Goal: Task Accomplishment & Management: Manage account settings

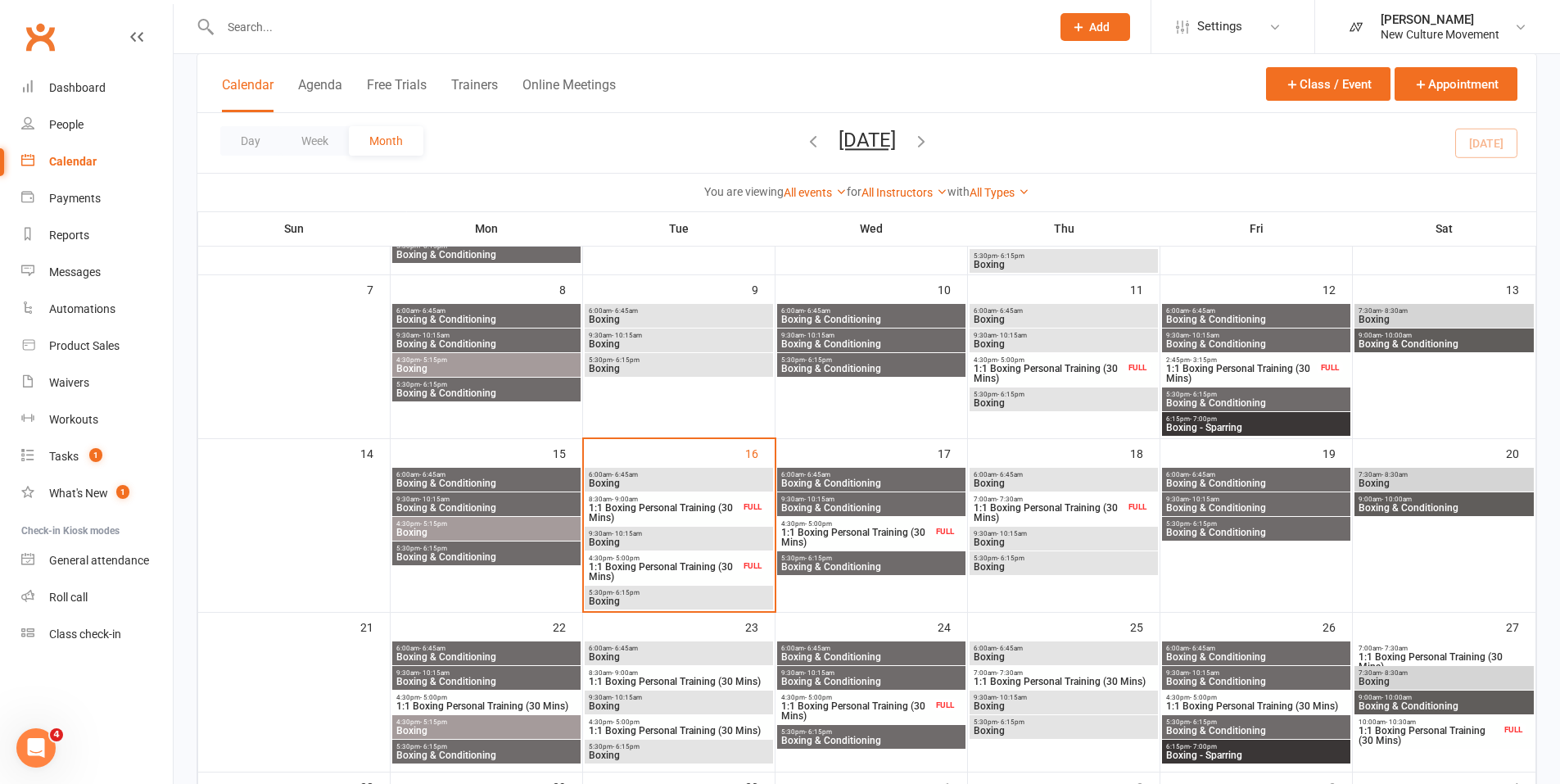
scroll to position [245, 0]
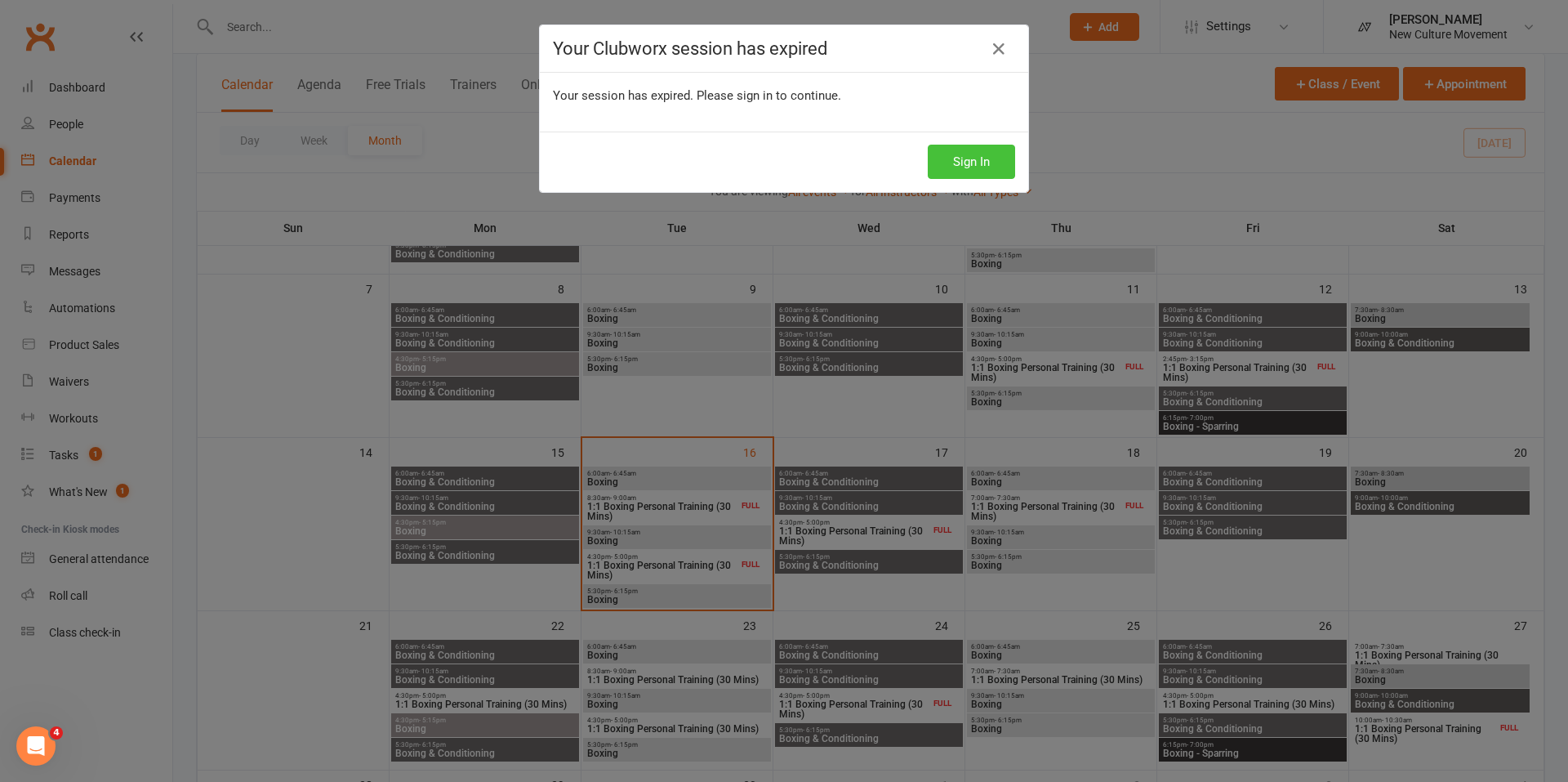
click at [983, 164] on button "Sign In" at bounding box center [971, 161] width 87 height 34
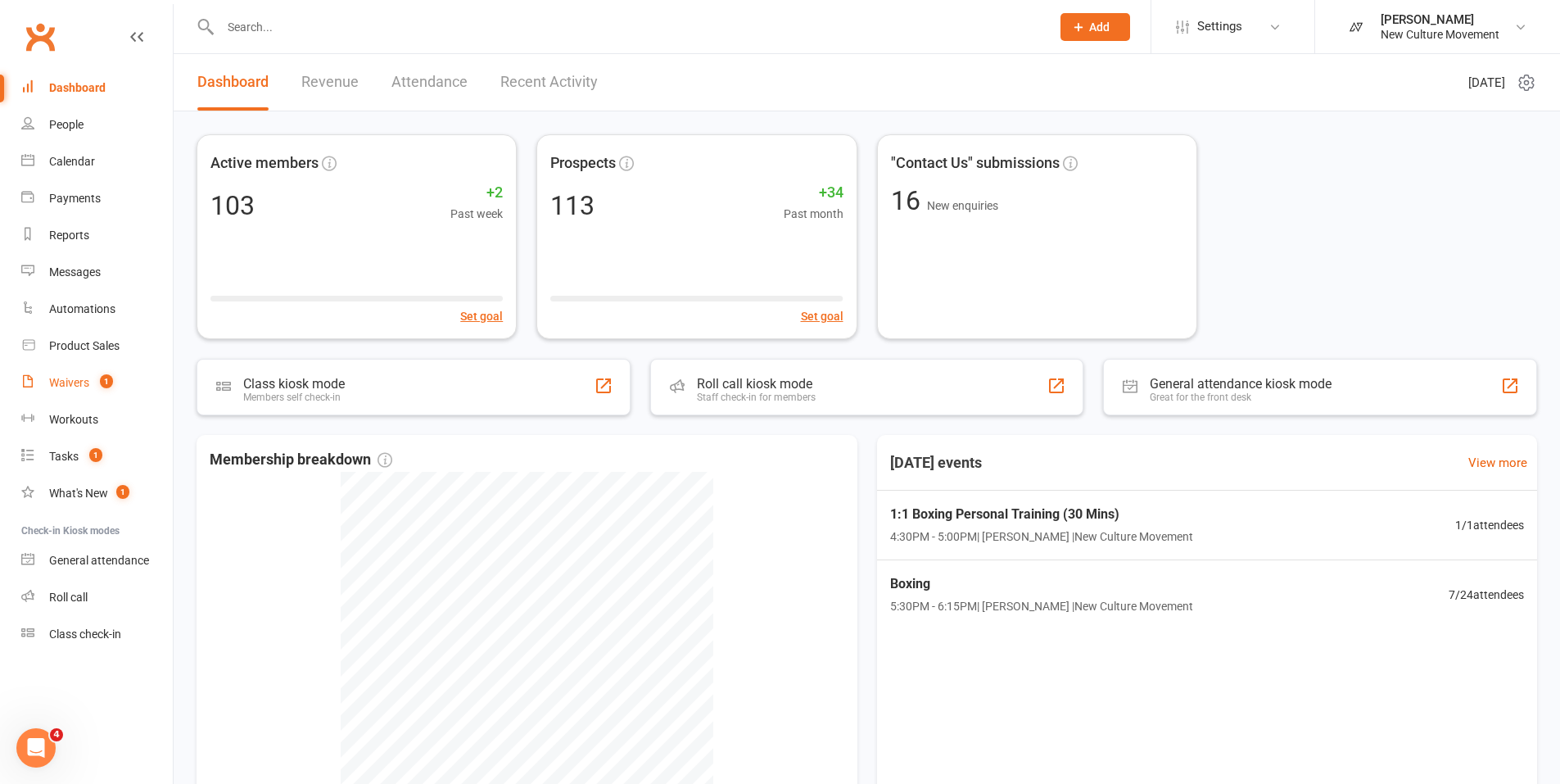
click at [77, 382] on div "Waivers" at bounding box center [69, 383] width 41 height 13
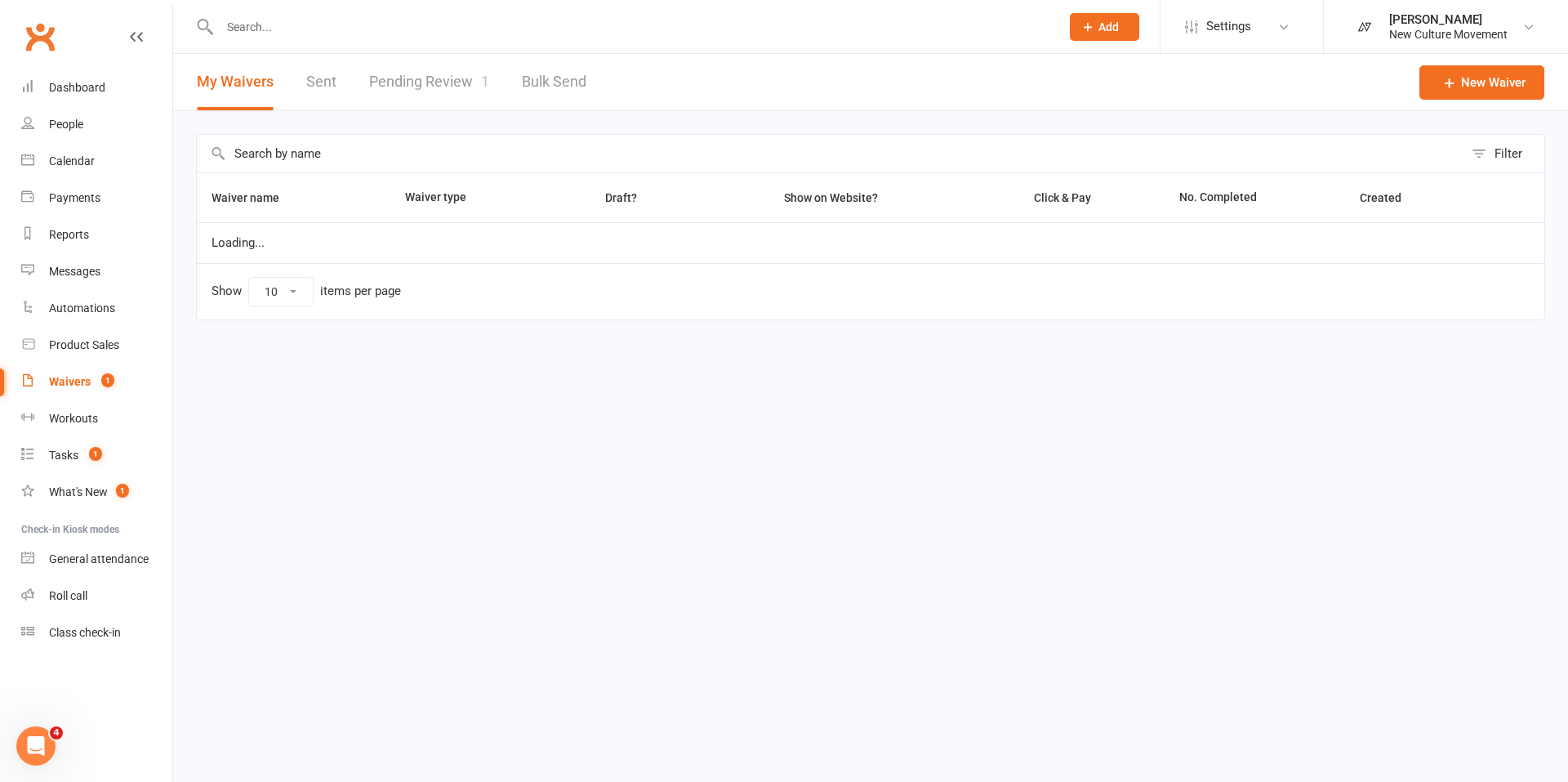
select select "100"
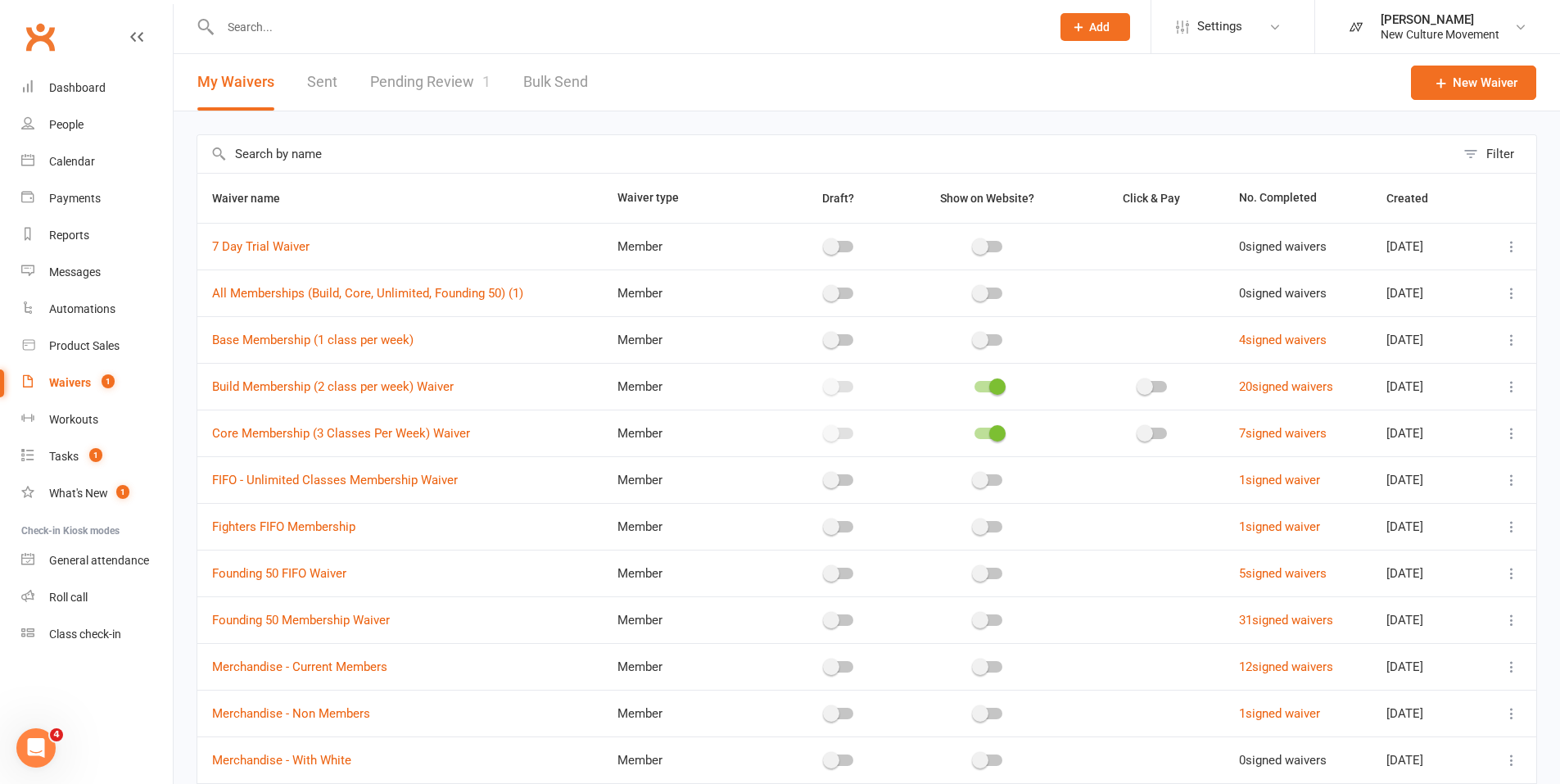
click at [433, 74] on link "Pending Review 1" at bounding box center [430, 82] width 121 height 56
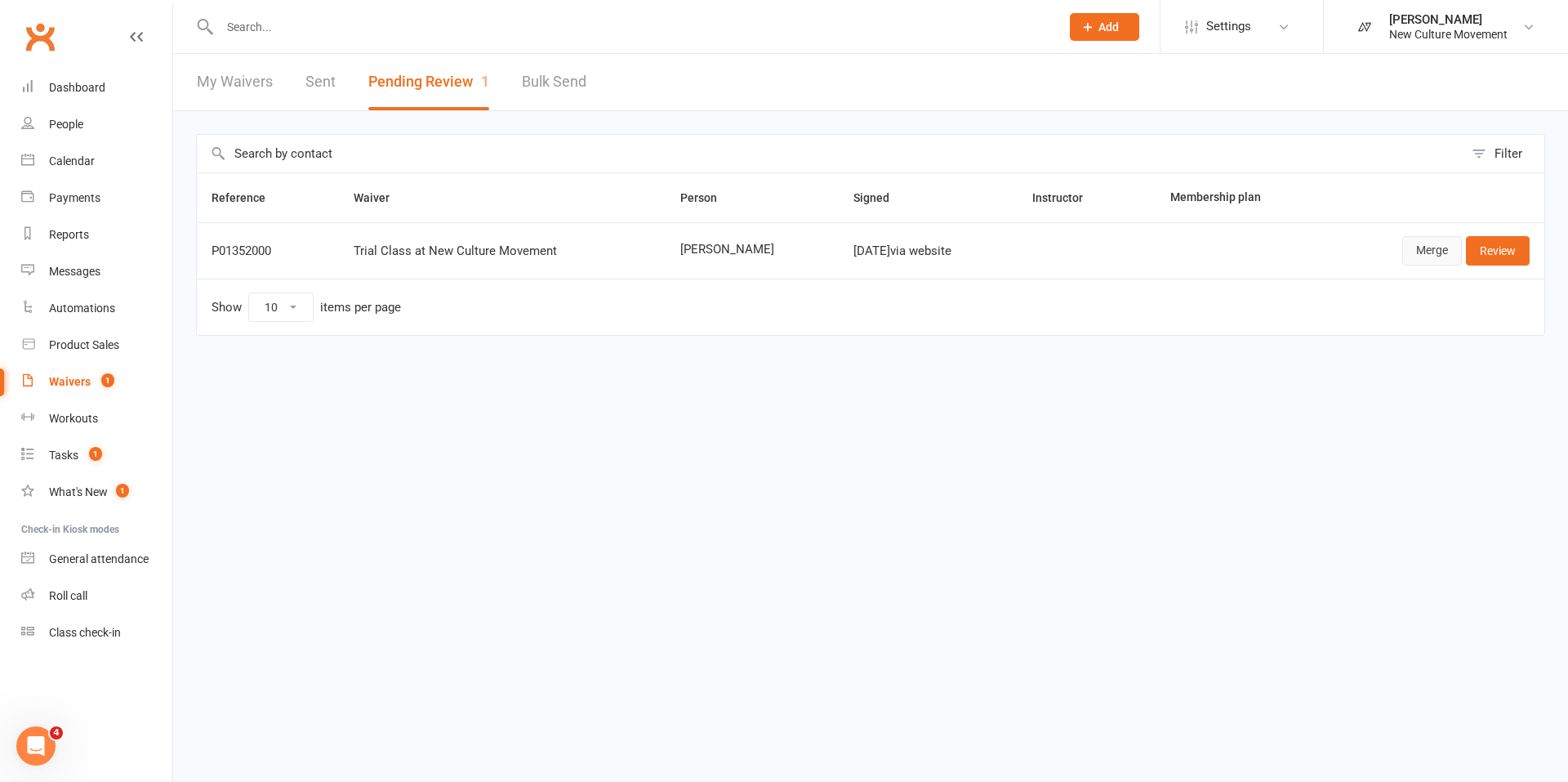
click at [1425, 246] on link "Merge" at bounding box center [1431, 251] width 60 height 29
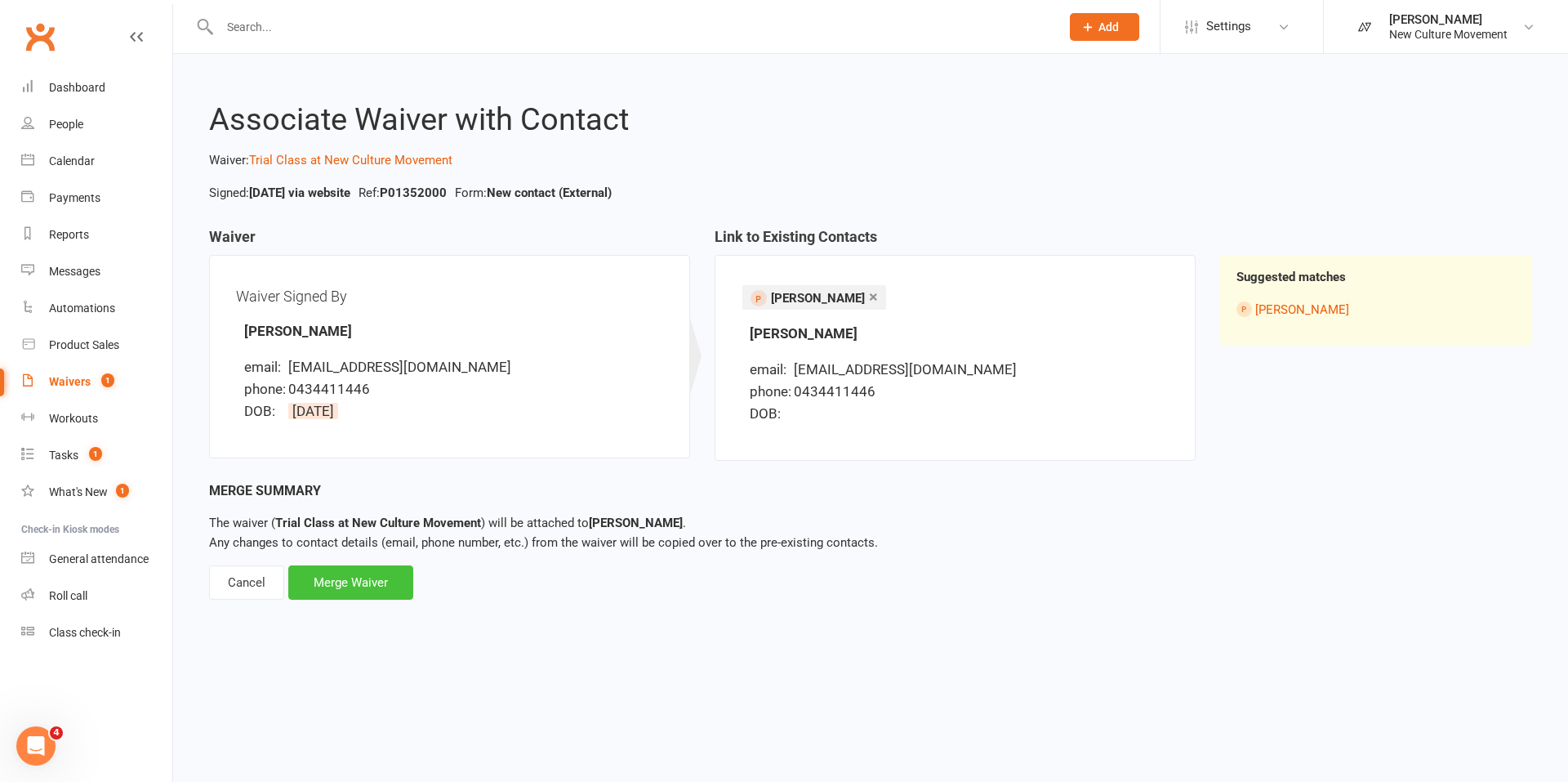
click at [366, 582] on div "Merge Waiver" at bounding box center [350, 581] width 125 height 34
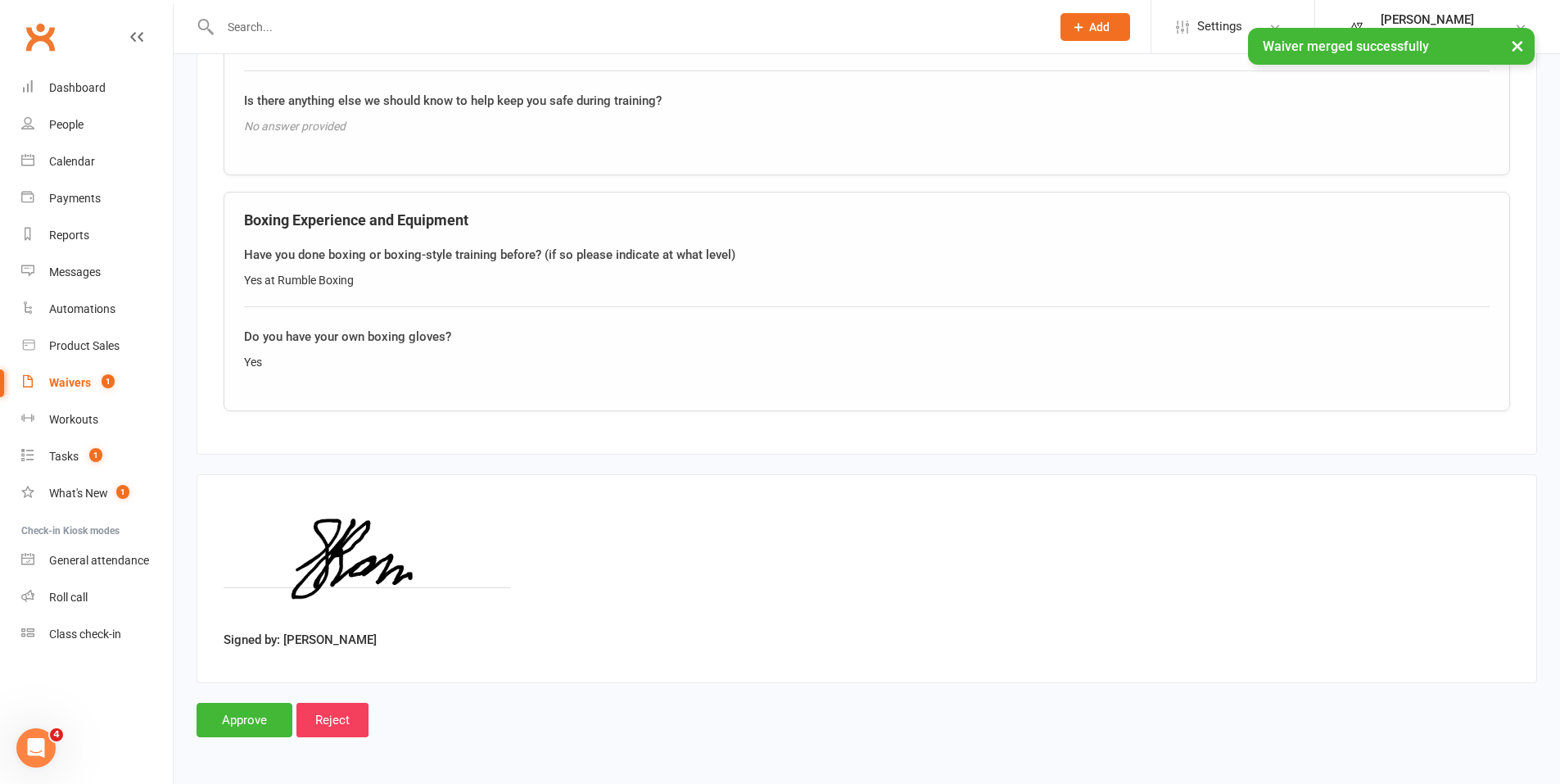
scroll to position [1460, 0]
click at [254, 719] on input "Approve" at bounding box center [244, 719] width 96 height 34
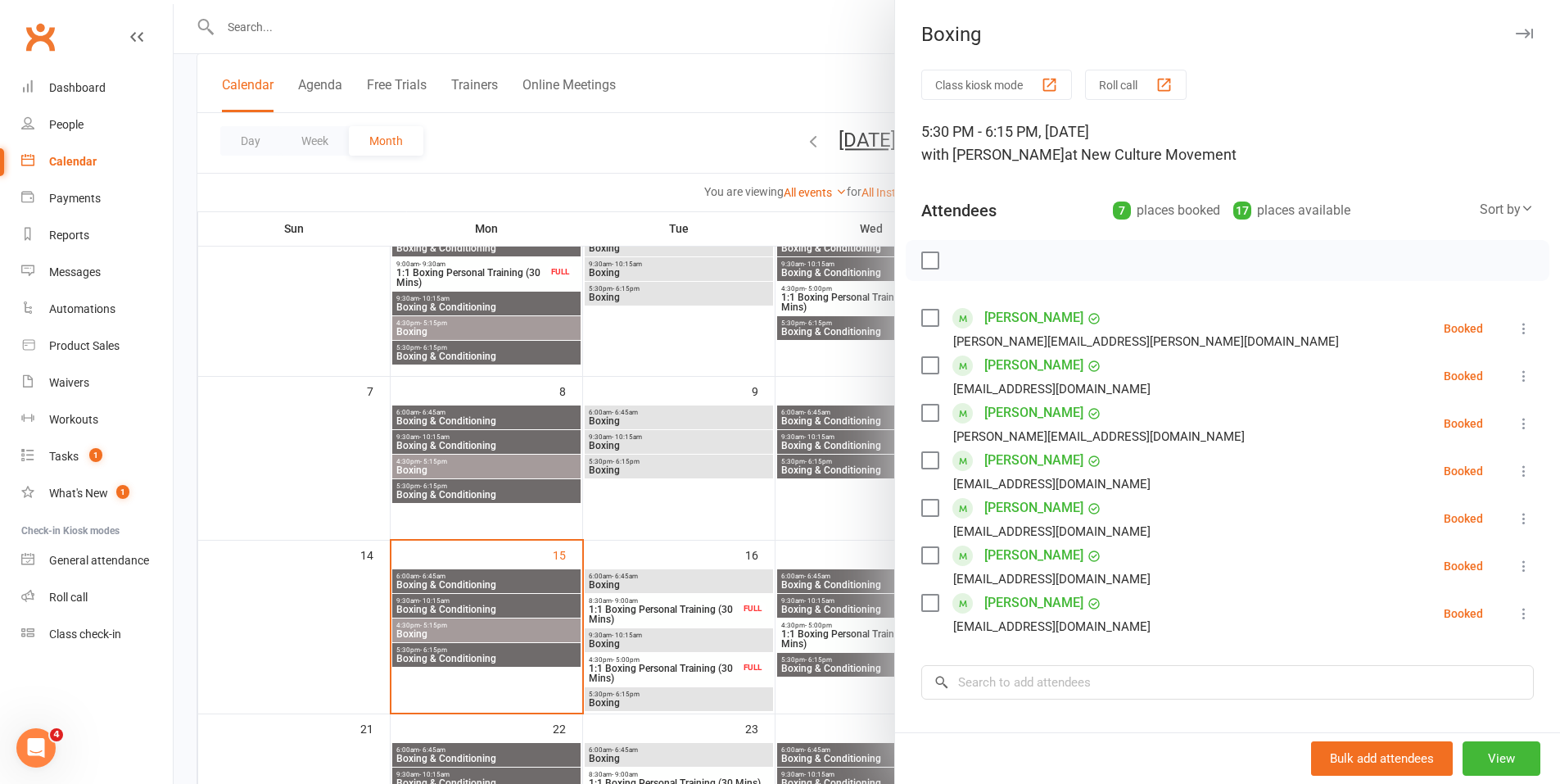
click at [649, 646] on div at bounding box center [866, 392] width 1387 height 784
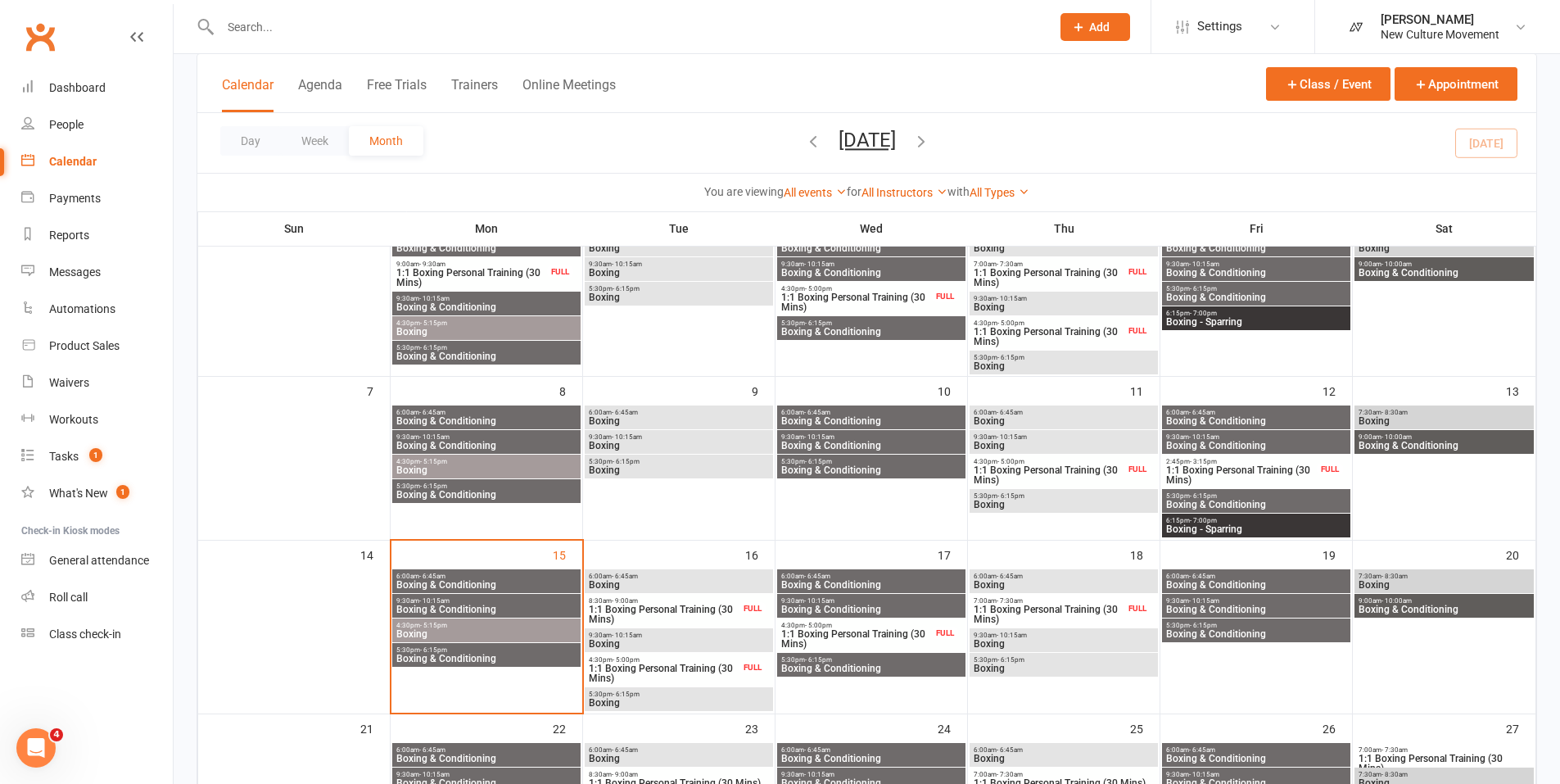
click at [899, 605] on span "Boxing & Conditioning" at bounding box center [871, 609] width 182 height 10
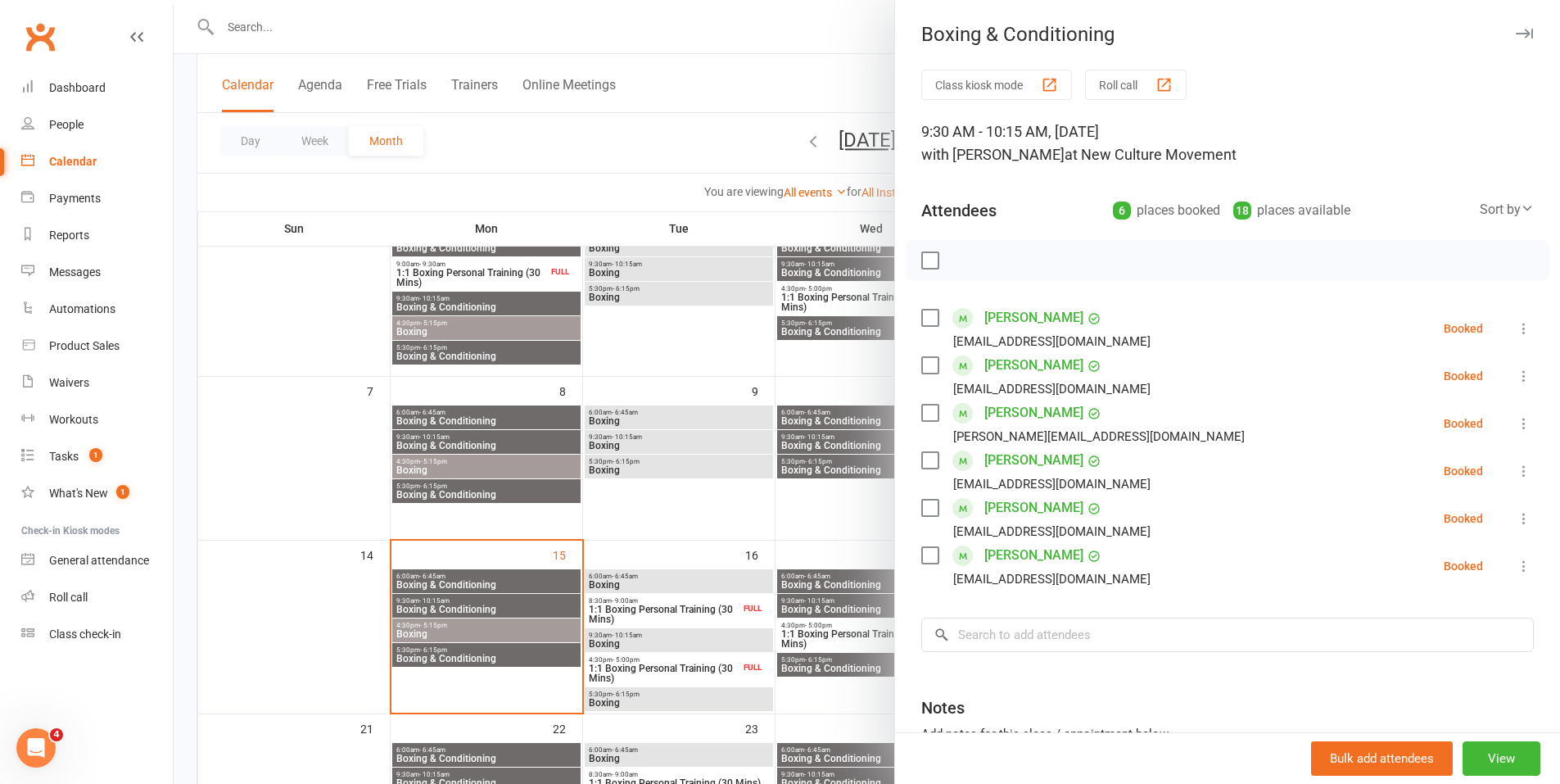
click at [852, 660] on div at bounding box center [866, 392] width 1387 height 784
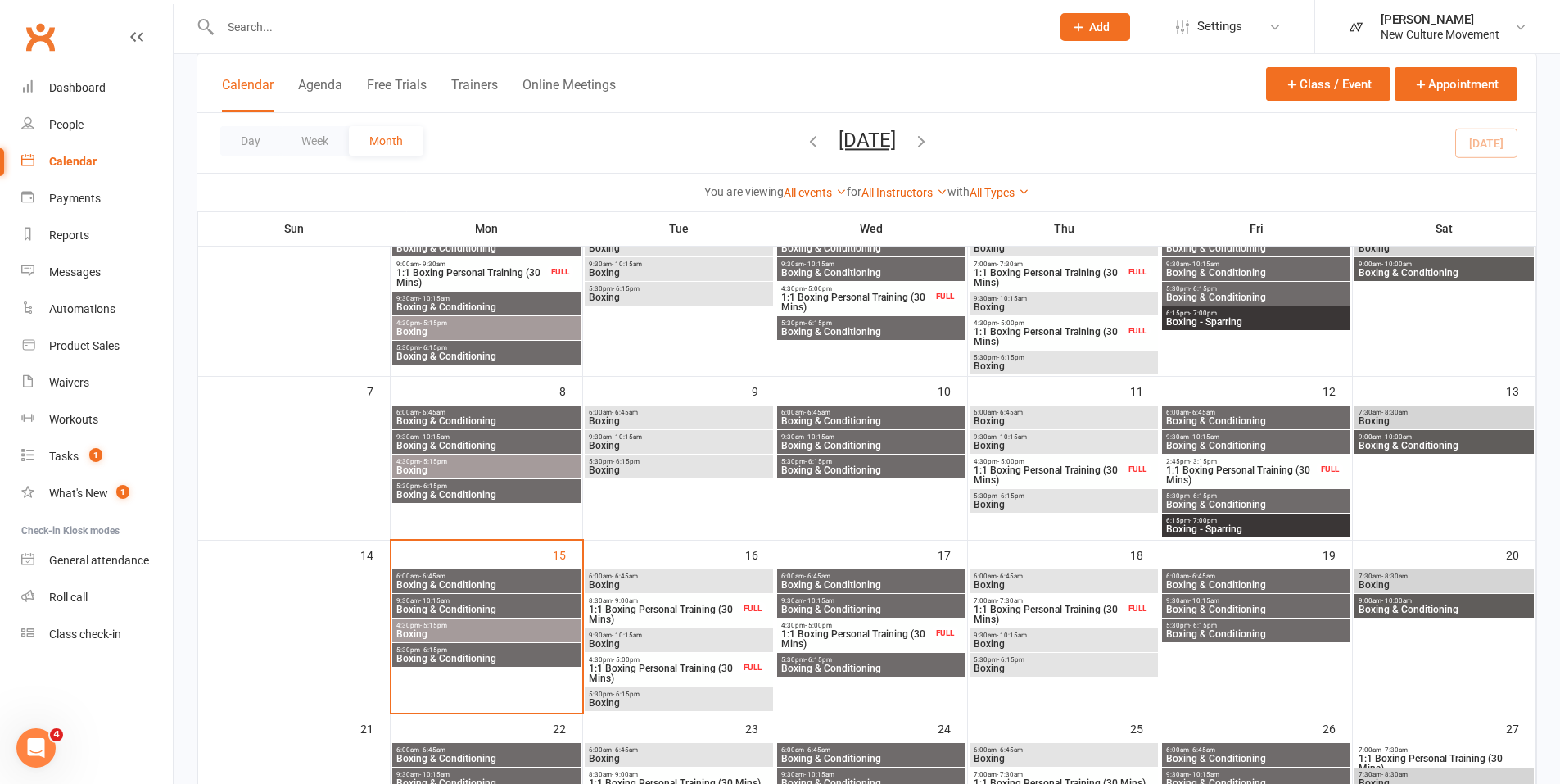
click at [852, 674] on div "5:30pm - 6:15pm Boxing & Conditioning" at bounding box center [872, 665] width 188 height 24
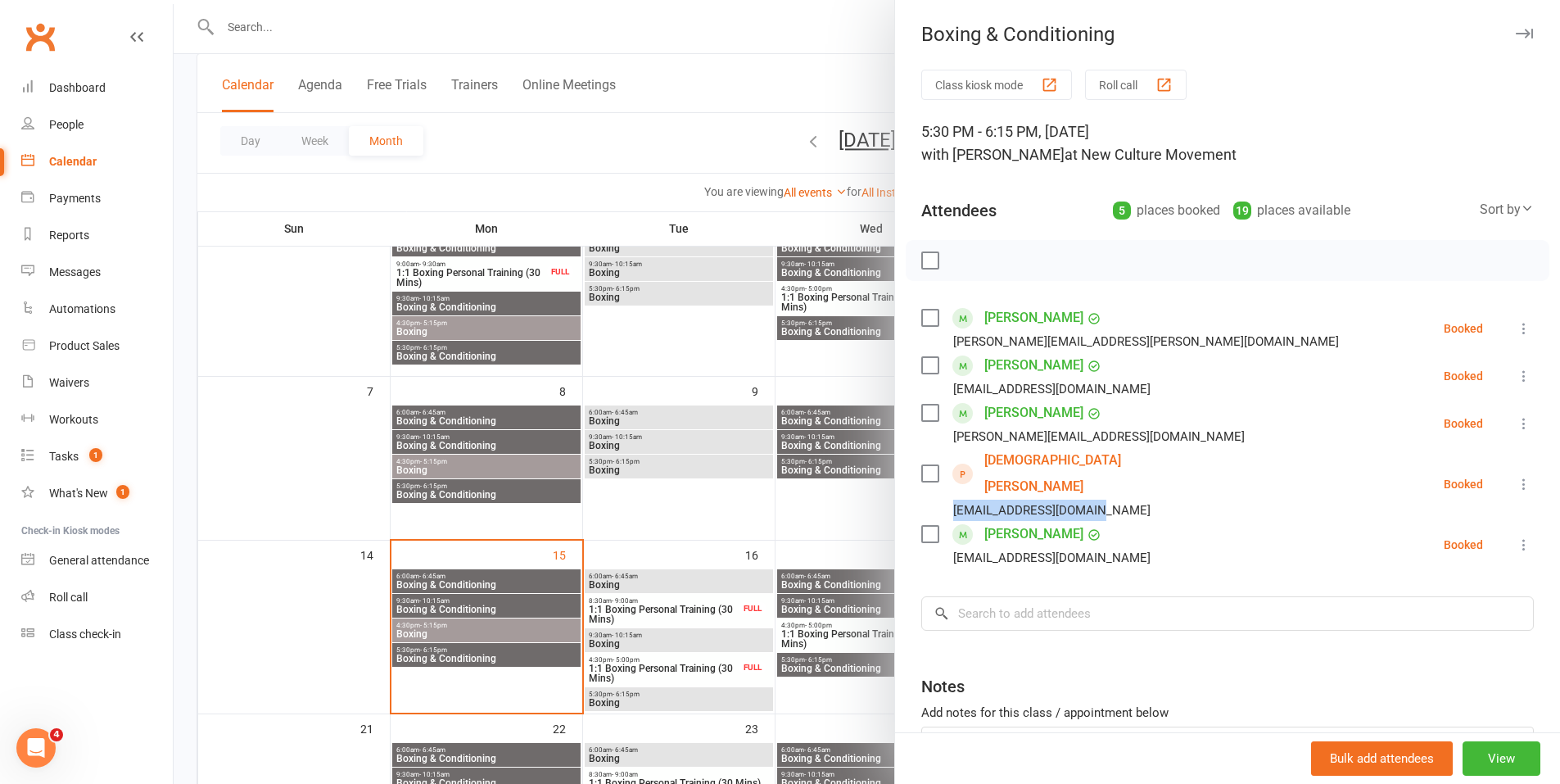
drag, startPoint x: 1106, startPoint y: 483, endPoint x: 946, endPoint y: 482, distance: 160.0
click at [946, 482] on li "[PERSON_NAME] [EMAIL_ADDRESS][DOMAIN_NAME] Booked More info Remove Check in Mar…" at bounding box center [1228, 484] width 613 height 74
copy div "[EMAIL_ADDRESS][DOMAIN_NAME]"
click at [540, 176] on div at bounding box center [866, 392] width 1387 height 784
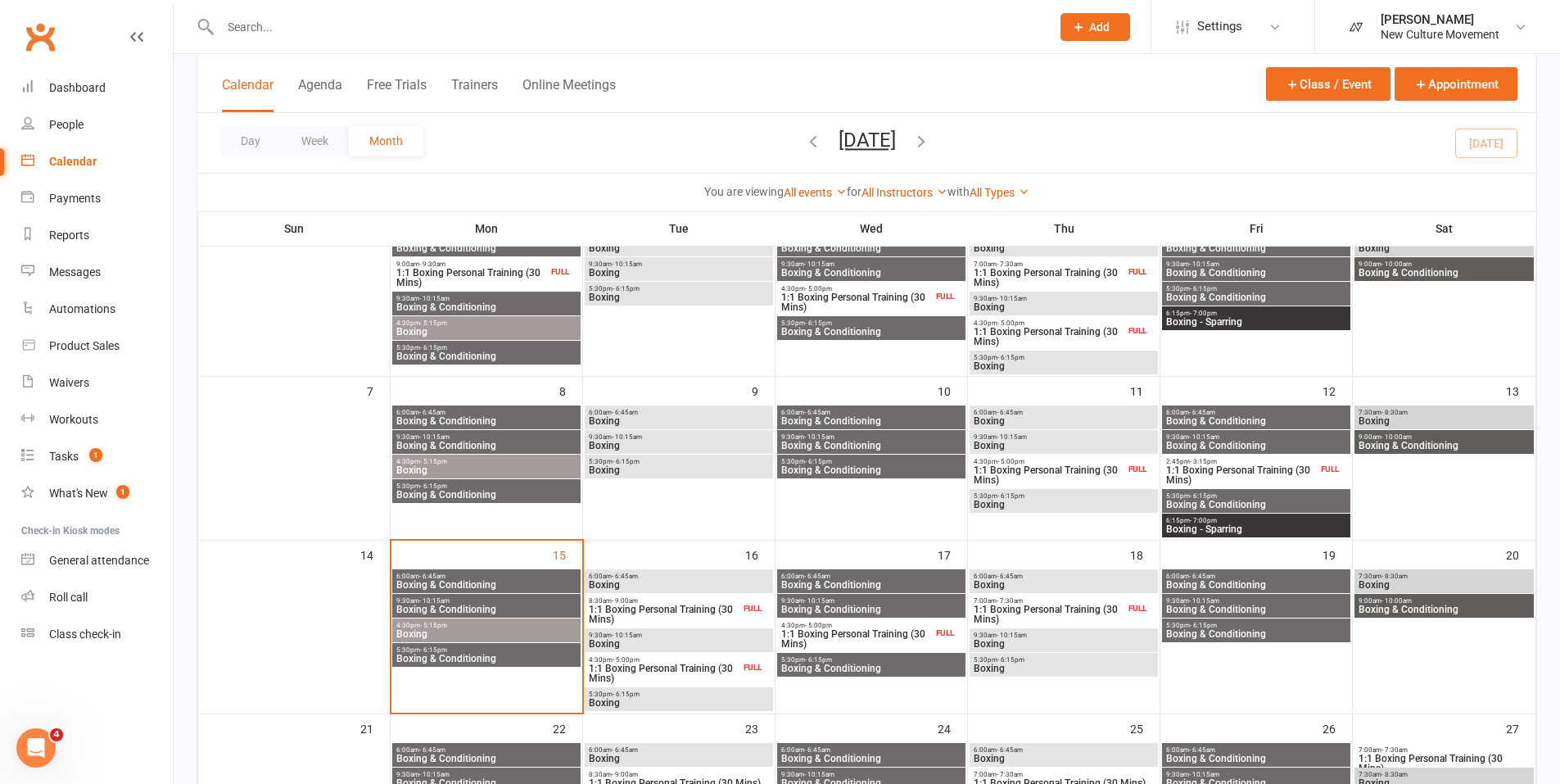
click at [1248, 442] on span "Boxing & Conditioning" at bounding box center [1256, 445] width 182 height 10
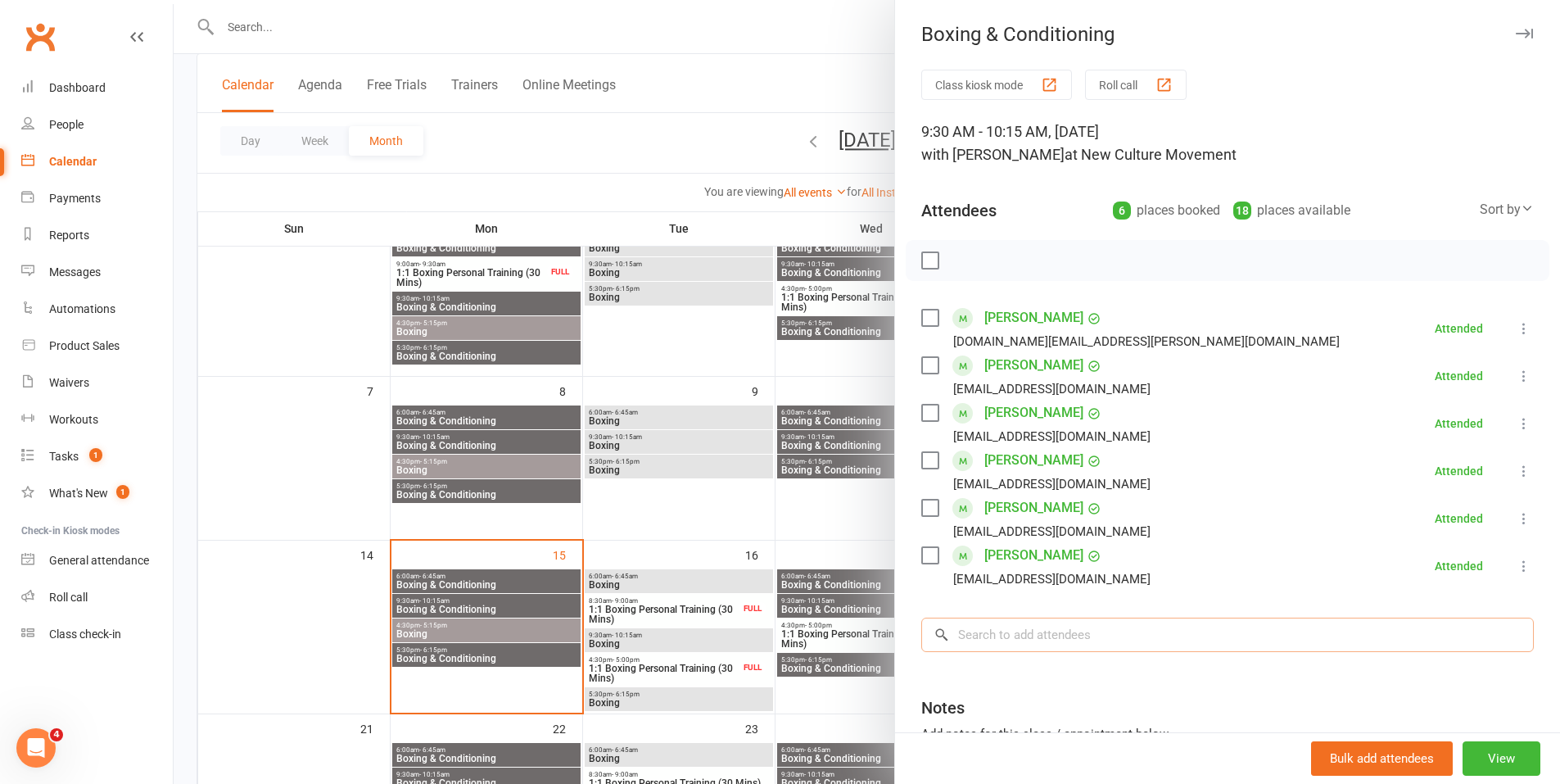
click at [1043, 631] on input "search" at bounding box center [1228, 634] width 613 height 34
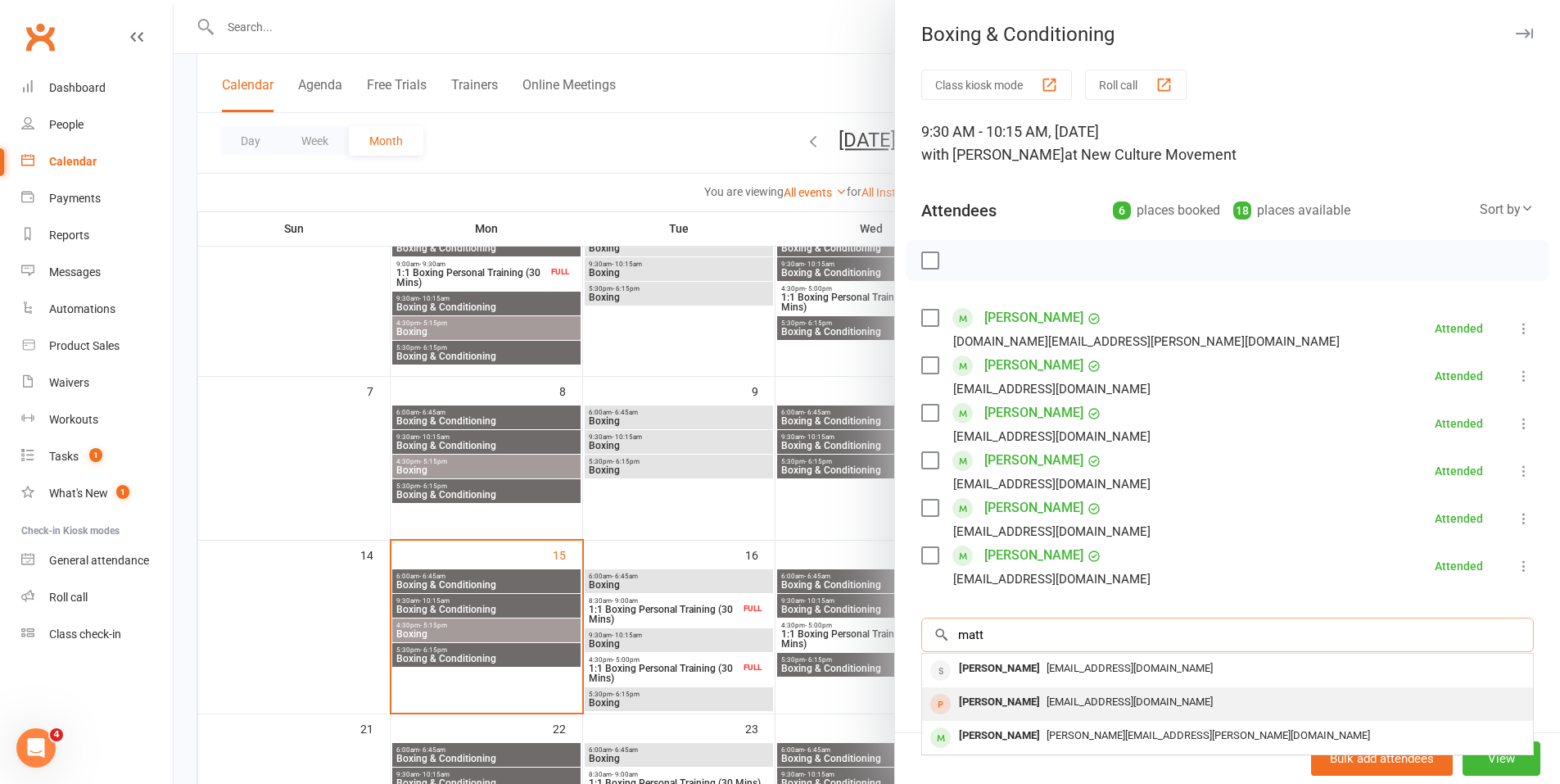
type input "matt"
click at [1047, 696] on span "[EMAIL_ADDRESS][DOMAIN_NAME]" at bounding box center [1130, 701] width 166 height 12
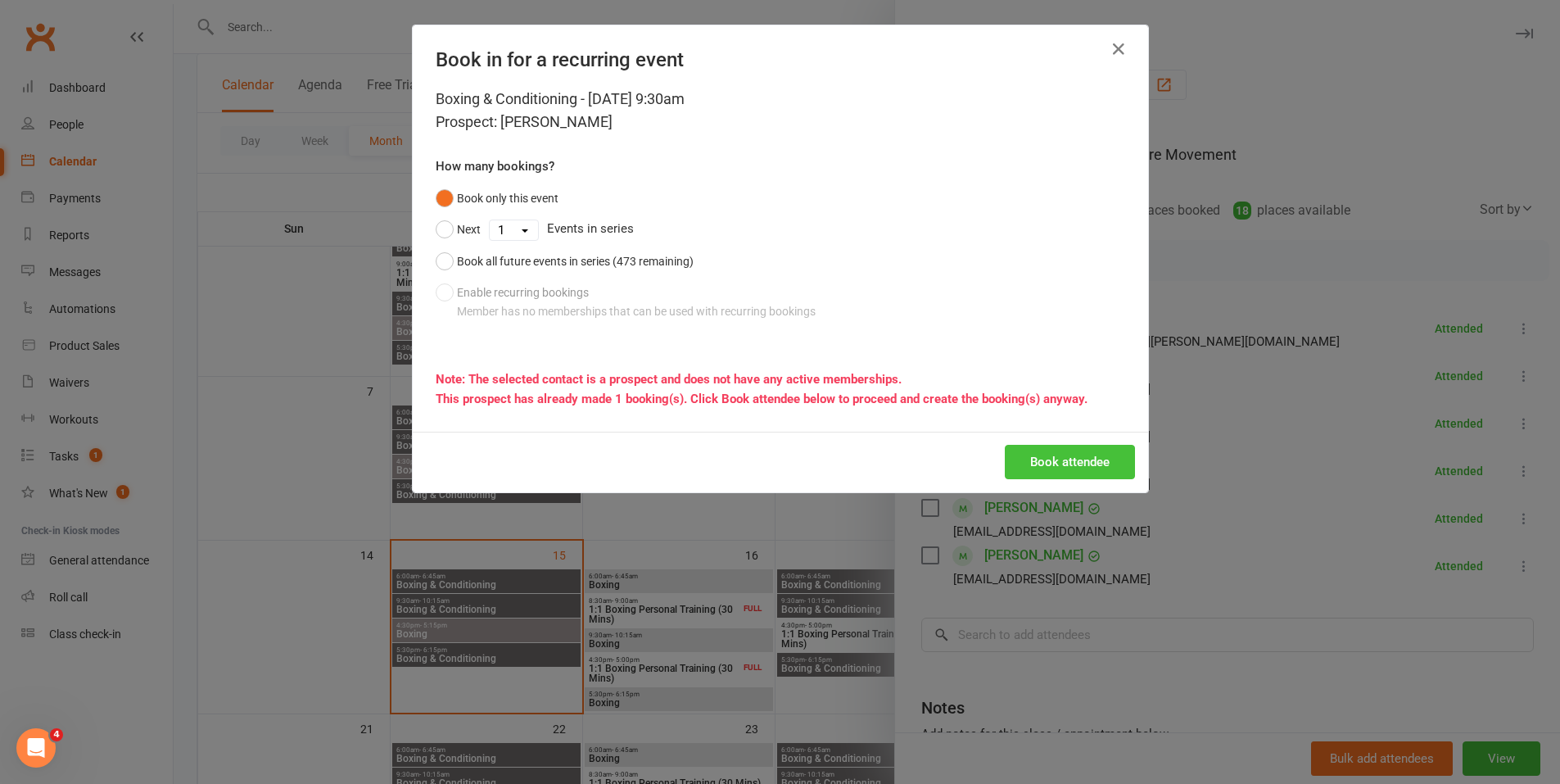
click at [1089, 466] on button "Book attendee" at bounding box center [1069, 461] width 130 height 34
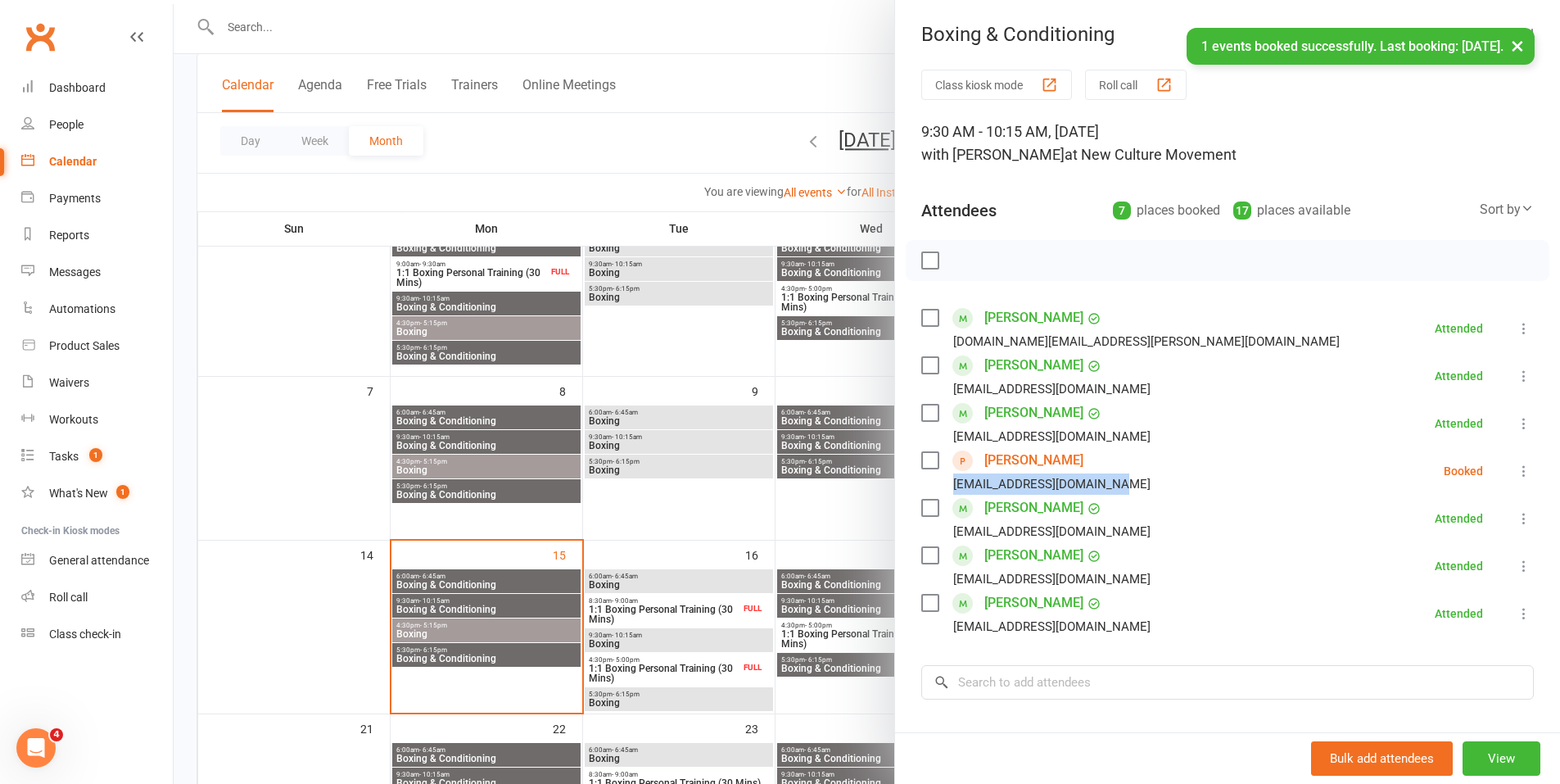
drag, startPoint x: 1118, startPoint y: 487, endPoint x: 944, endPoint y: 487, distance: 174.0
click at [944, 487] on li "[PERSON_NAME] [EMAIL_ADDRESS][DOMAIN_NAME] Booked More info Remove Check in Mar…" at bounding box center [1228, 470] width 613 height 47
copy div "[EMAIL_ADDRESS][DOMAIN_NAME]"
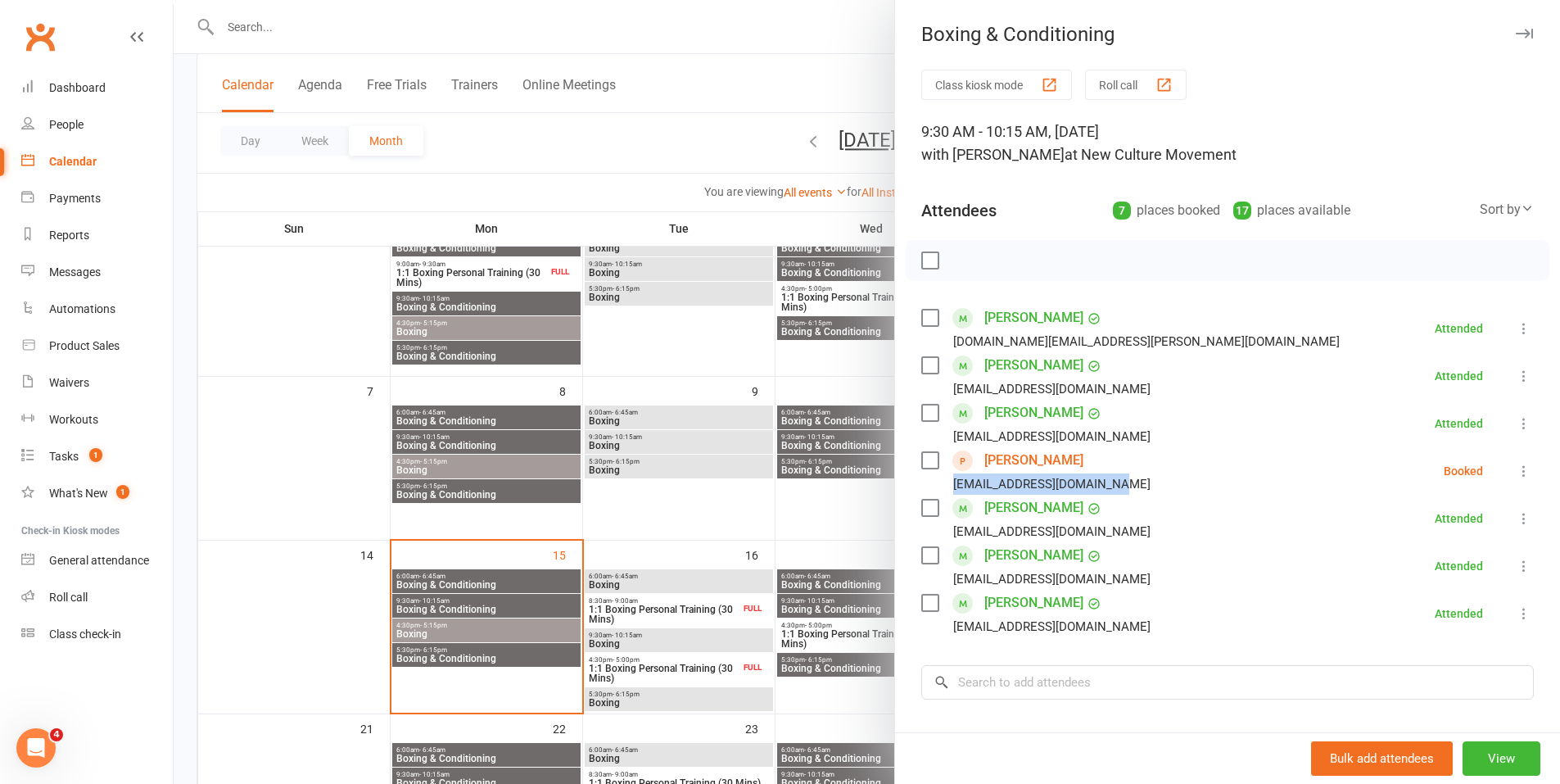
click at [601, 115] on div at bounding box center [866, 392] width 1387 height 784
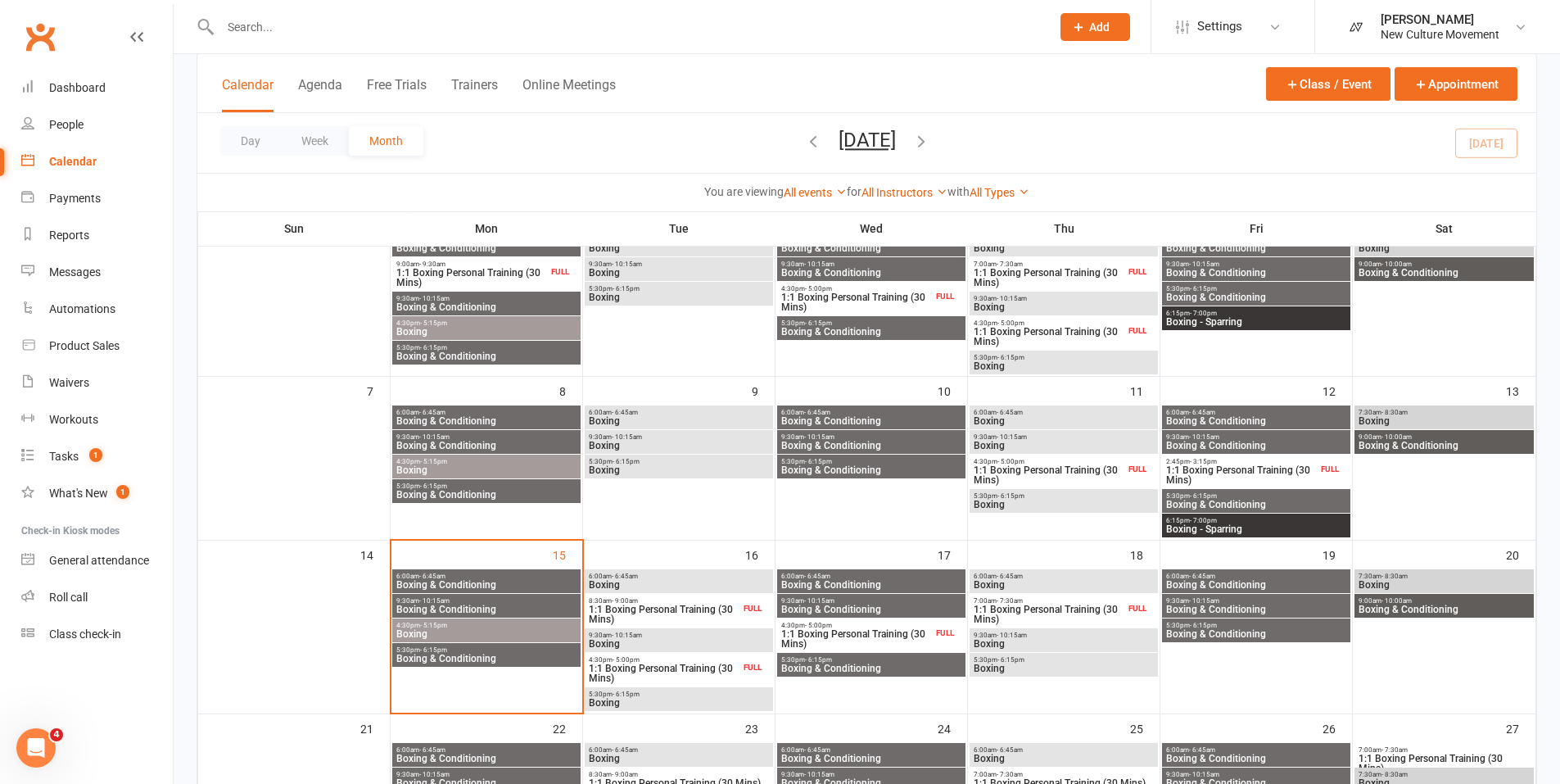
click at [1403, 441] on span "Boxing & Conditioning" at bounding box center [1444, 445] width 173 height 10
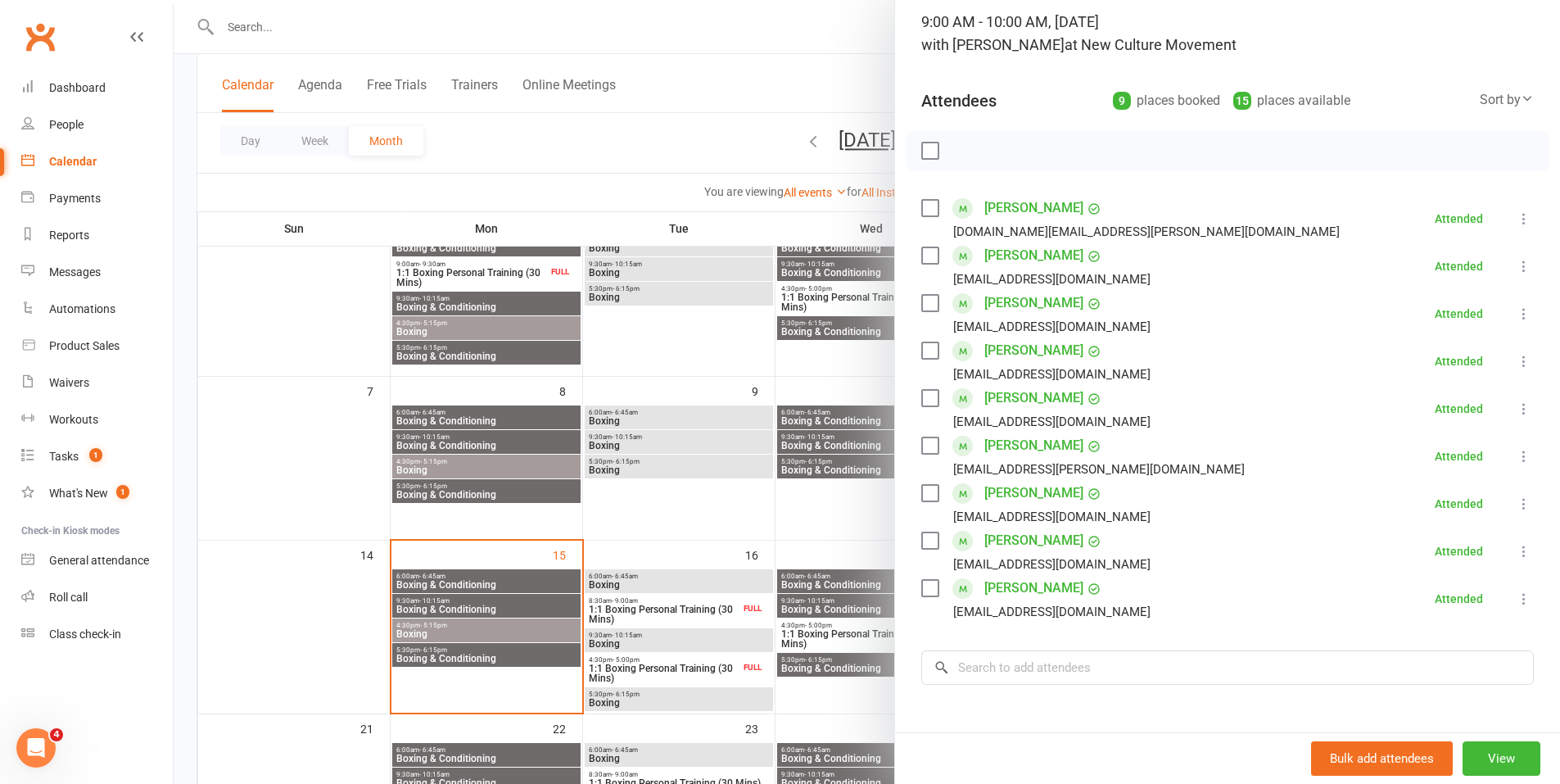
scroll to position [110, 0]
click at [663, 128] on div at bounding box center [866, 392] width 1387 height 784
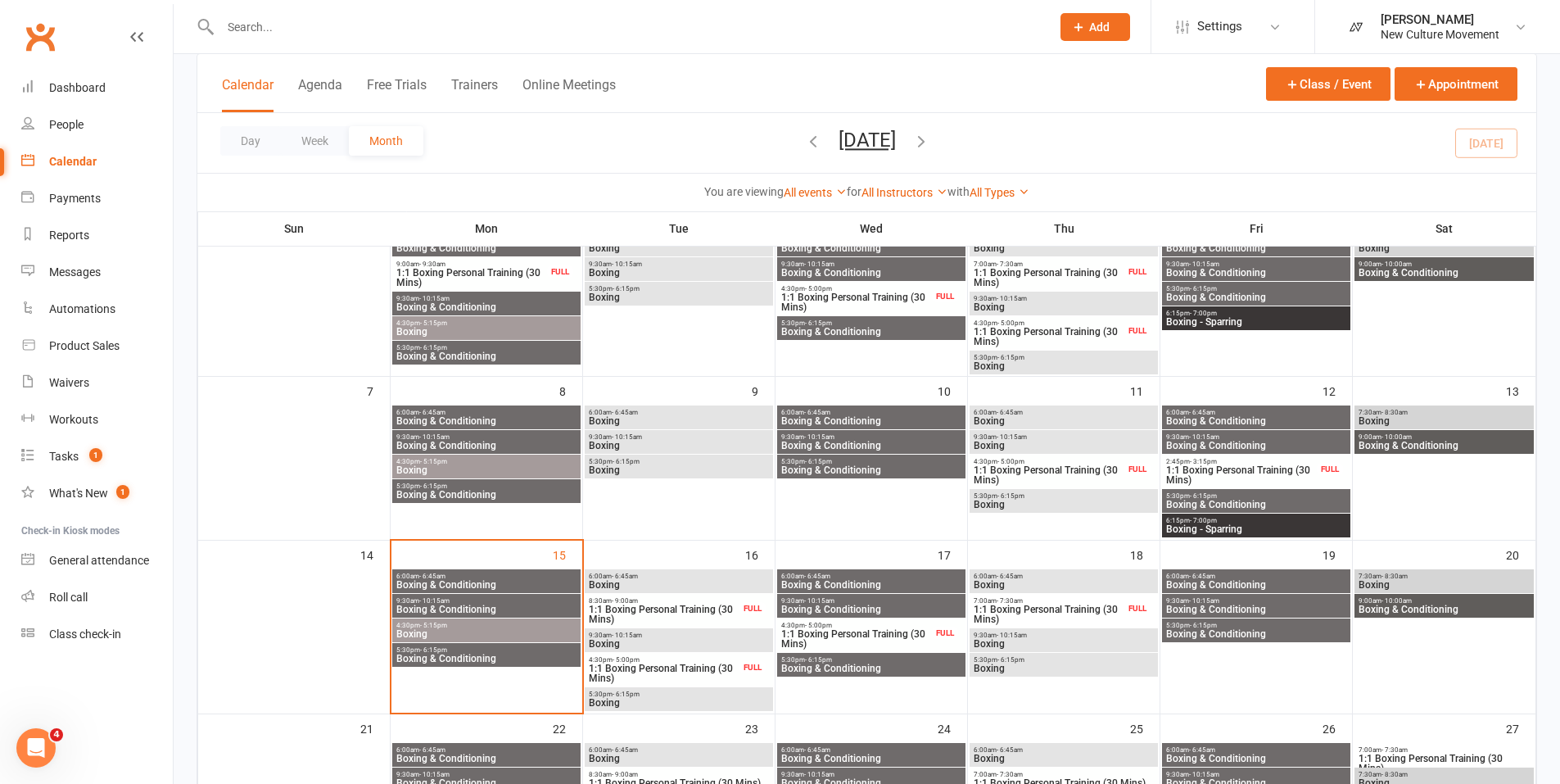
click at [1453, 409] on span "7:30am - 8:30am" at bounding box center [1444, 412] width 173 height 7
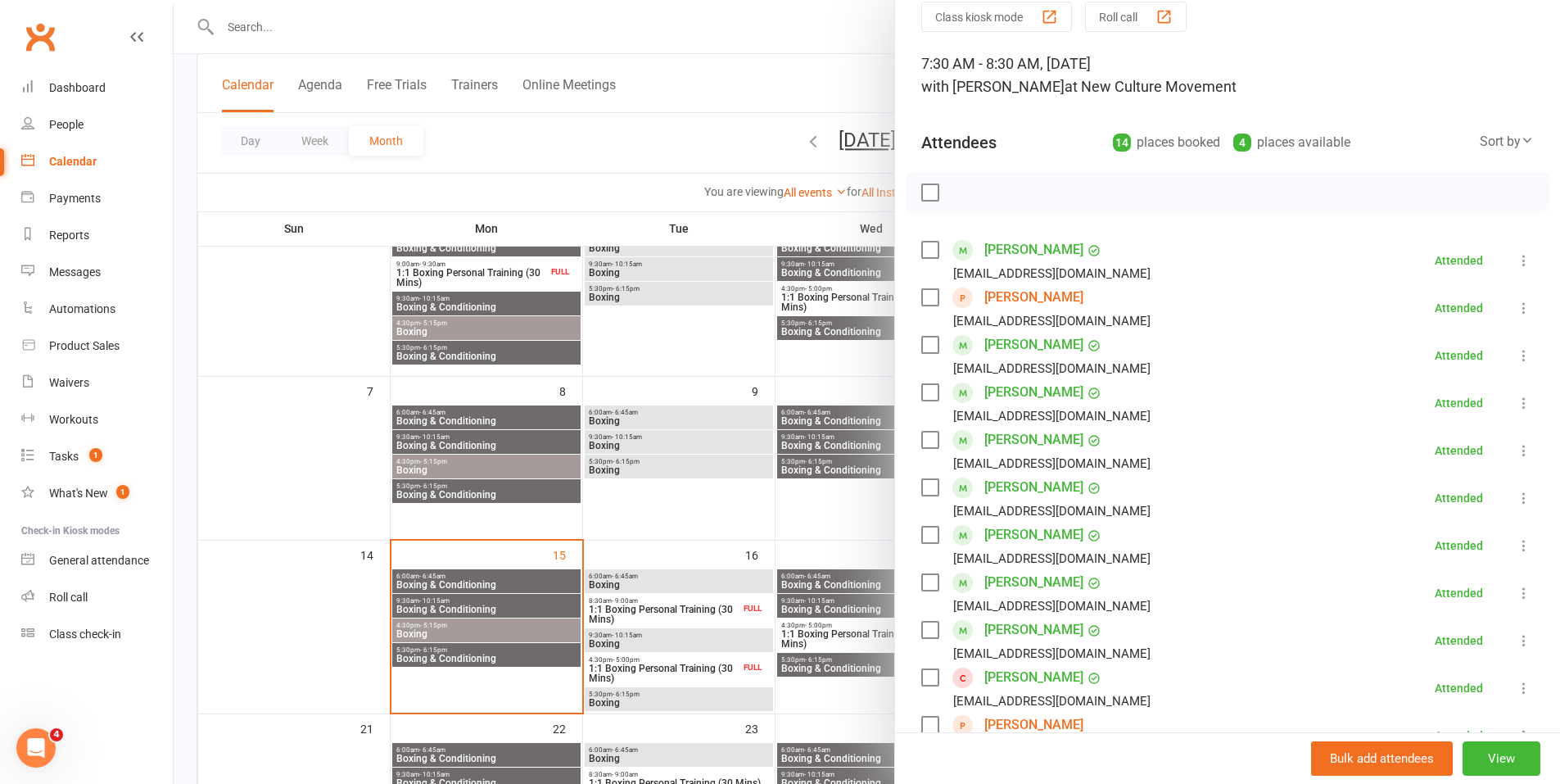
scroll to position [56, 0]
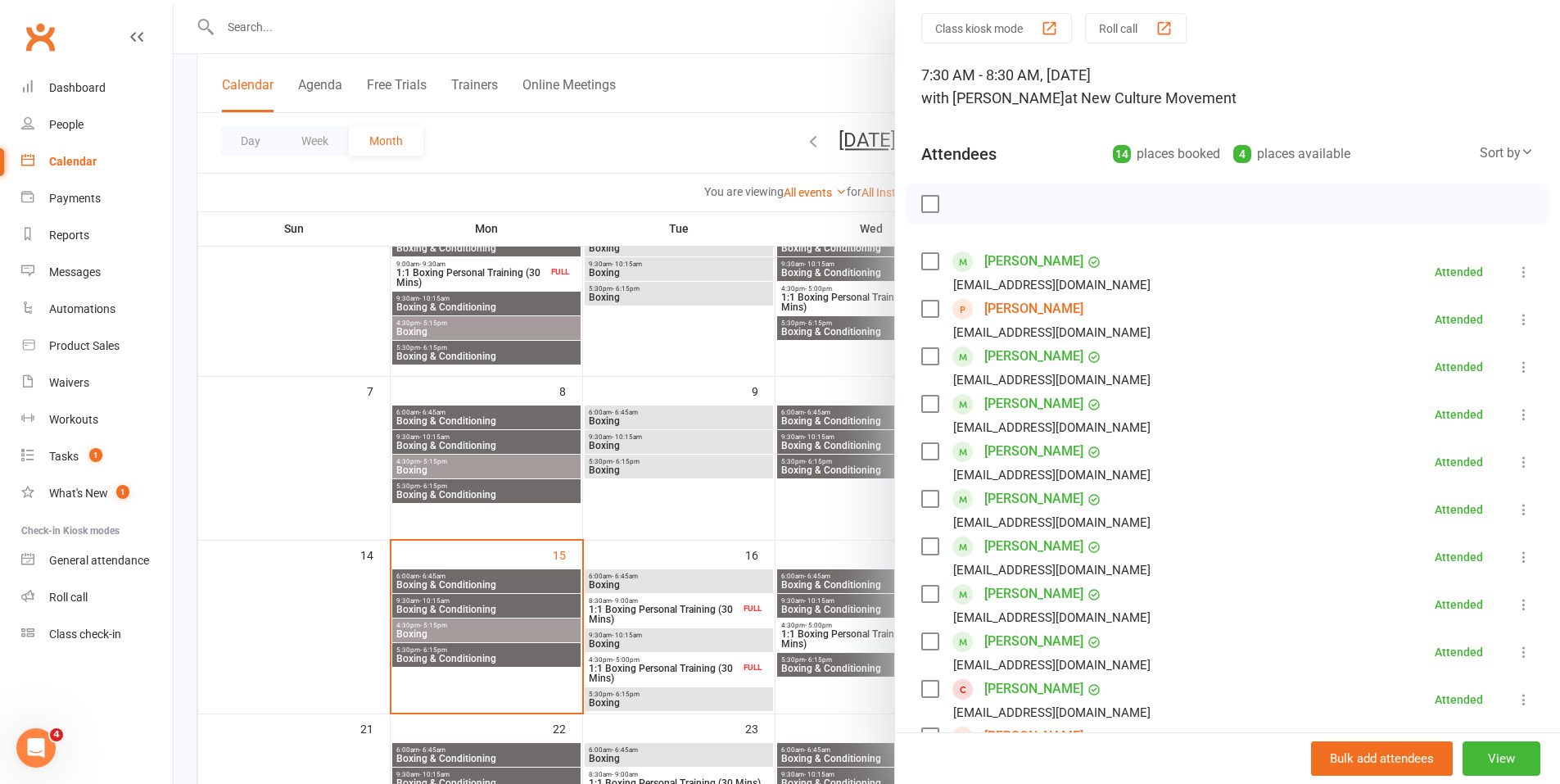
click at [679, 142] on div at bounding box center [866, 392] width 1387 height 784
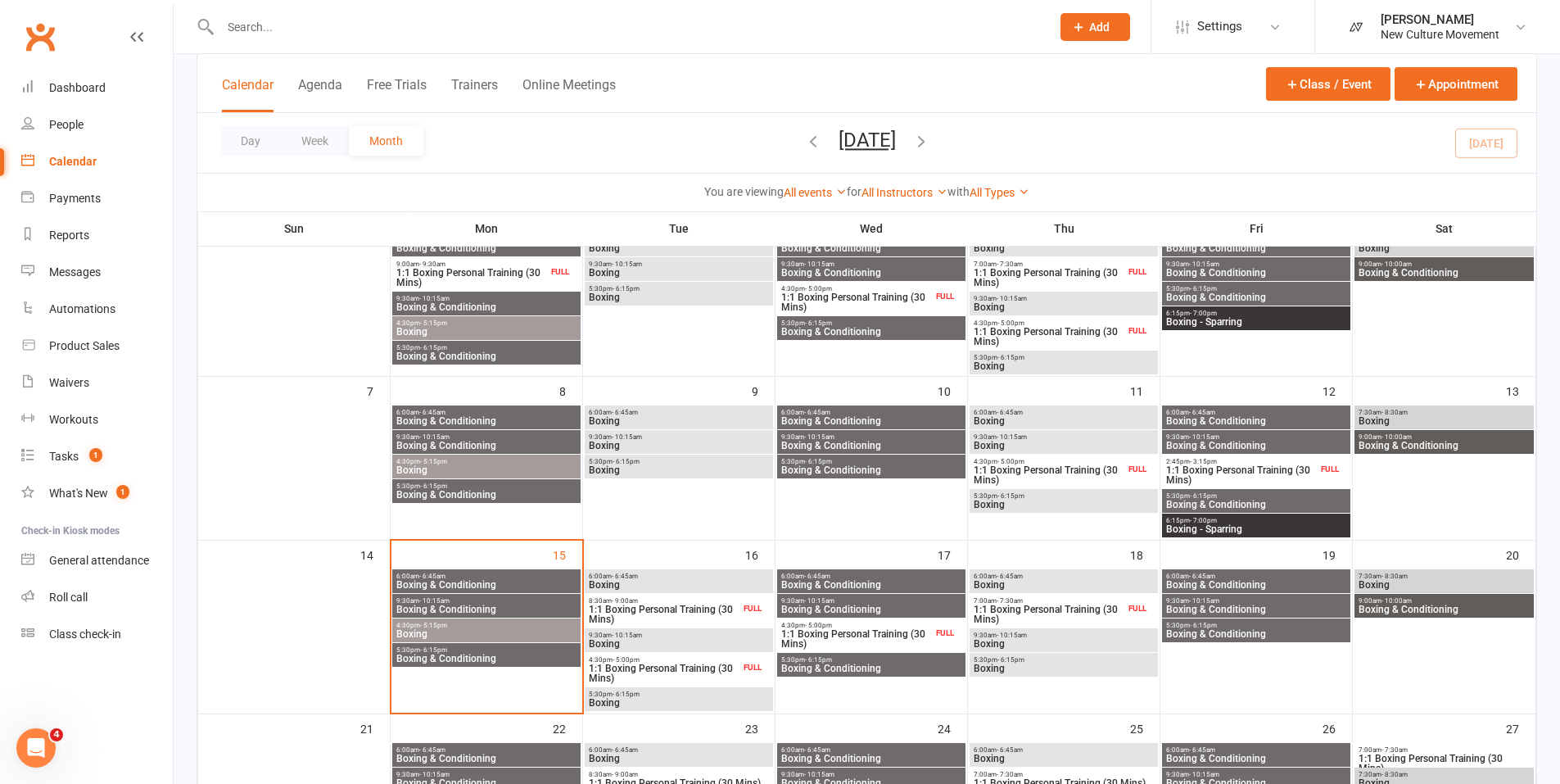
click at [1436, 588] on span "Boxing" at bounding box center [1444, 585] width 173 height 10
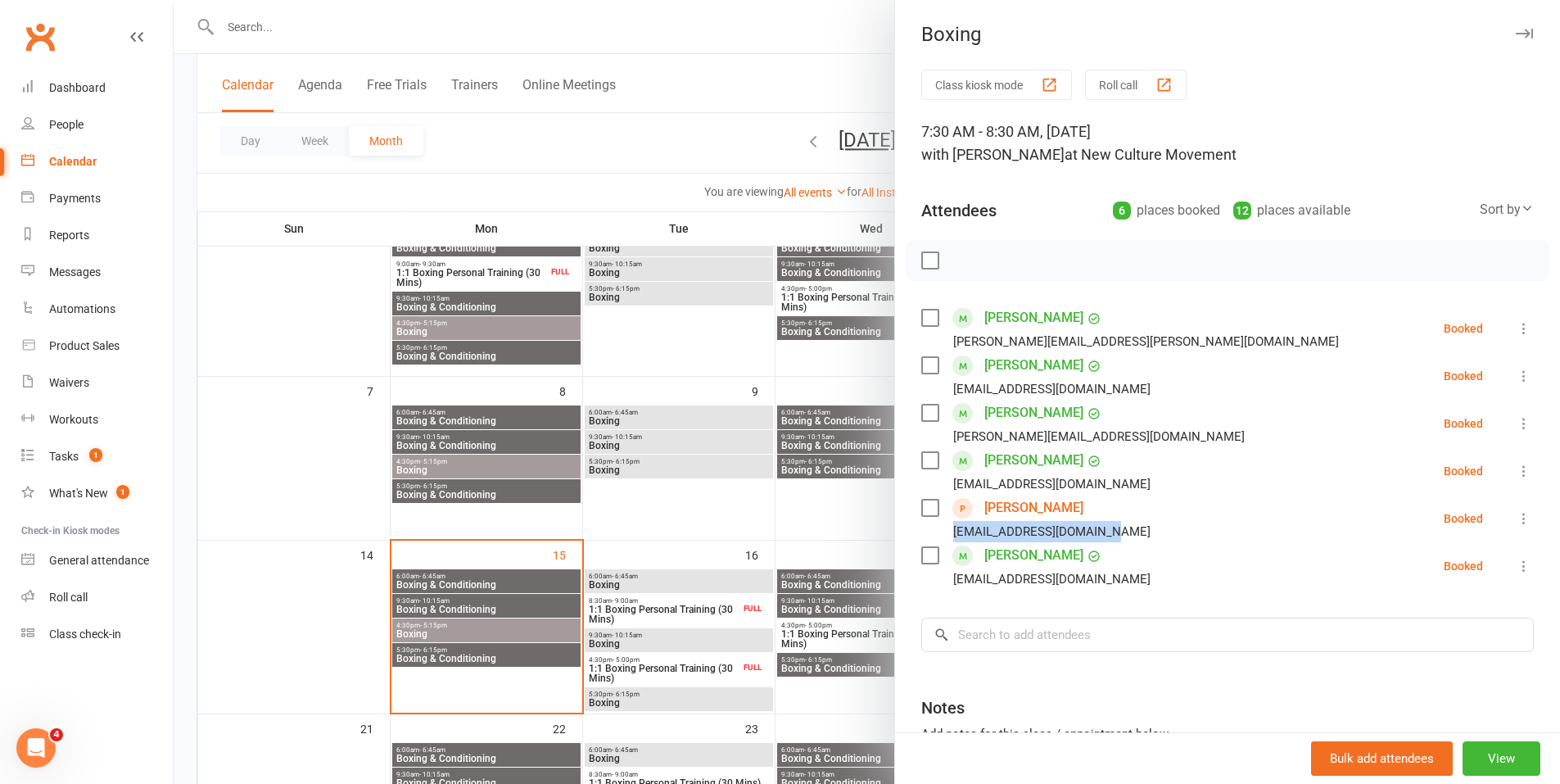
drag, startPoint x: 1124, startPoint y: 533, endPoint x: 942, endPoint y: 533, distance: 182.0
click at [942, 533] on li "[PERSON_NAME] [EMAIL_ADDRESS][DOMAIN_NAME] Booked More info Remove Check in Mar…" at bounding box center [1228, 517] width 613 height 47
copy div "[EMAIL_ADDRESS][DOMAIN_NAME]"
click at [589, 134] on div at bounding box center [866, 392] width 1387 height 784
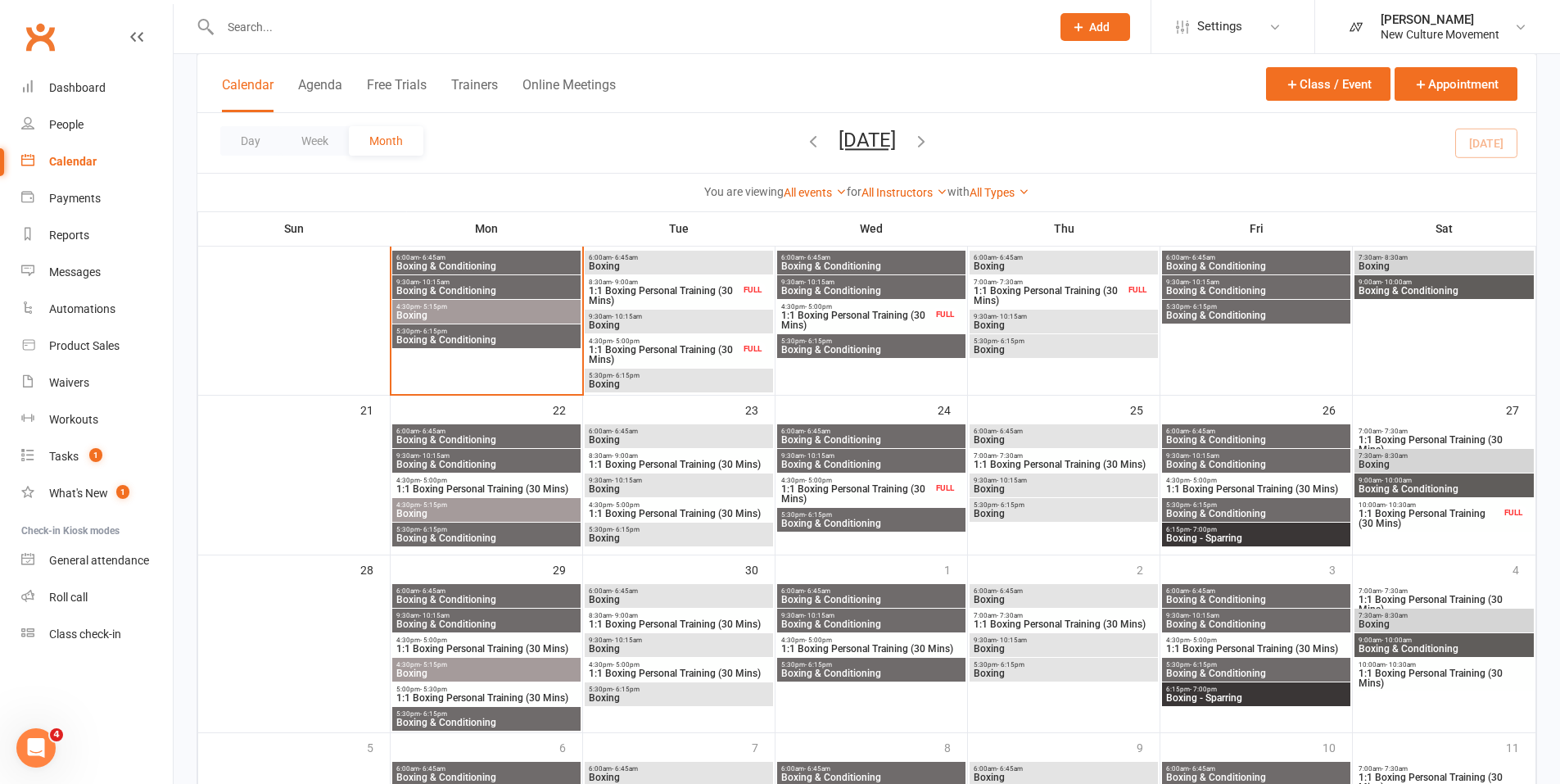
scroll to position [462, 0]
click at [919, 316] on span "1:1 Boxing Personal Training (30 Mins)" at bounding box center [856, 320] width 152 height 19
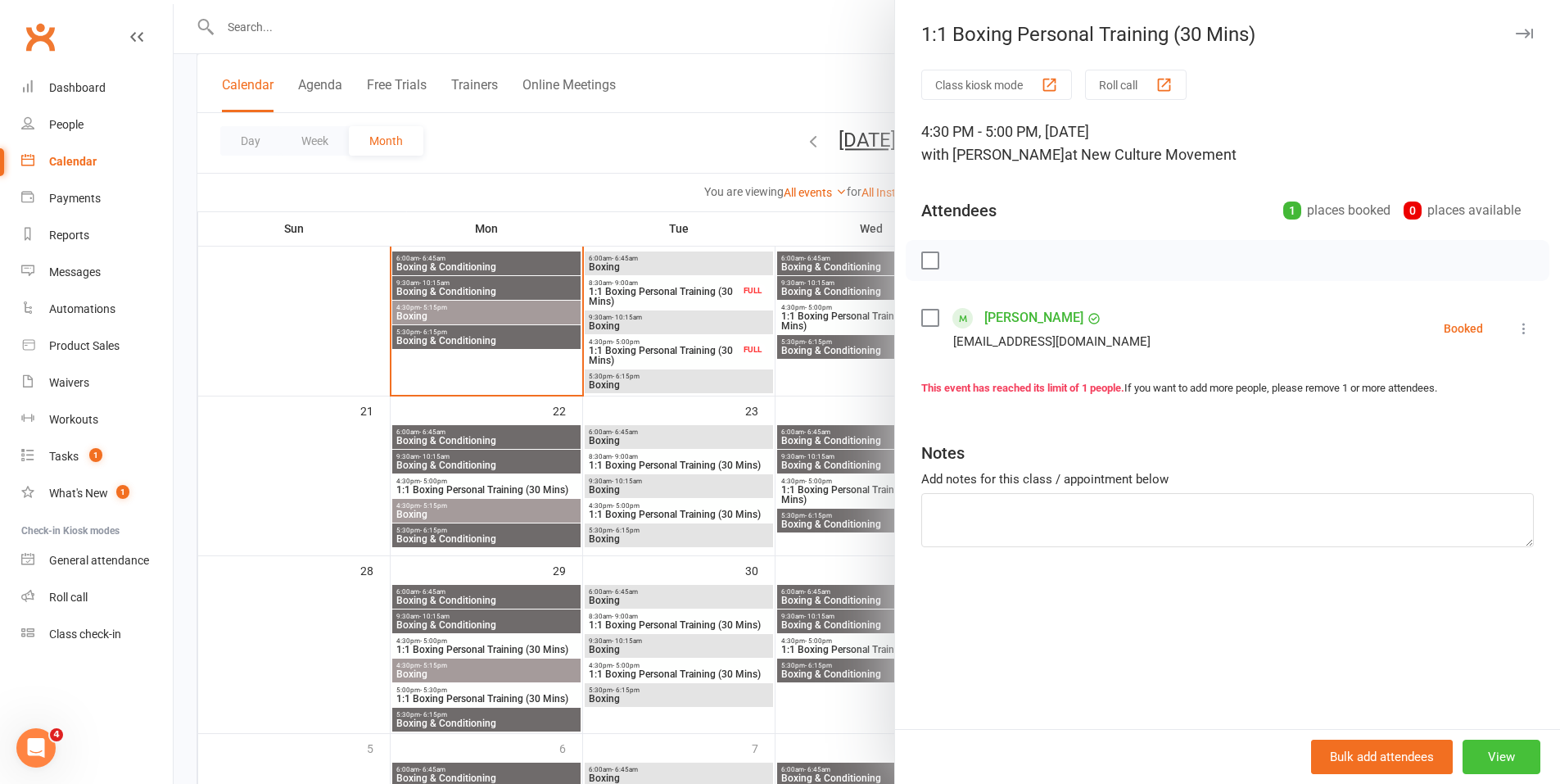
click at [1493, 756] on button "View" at bounding box center [1502, 756] width 77 height 34
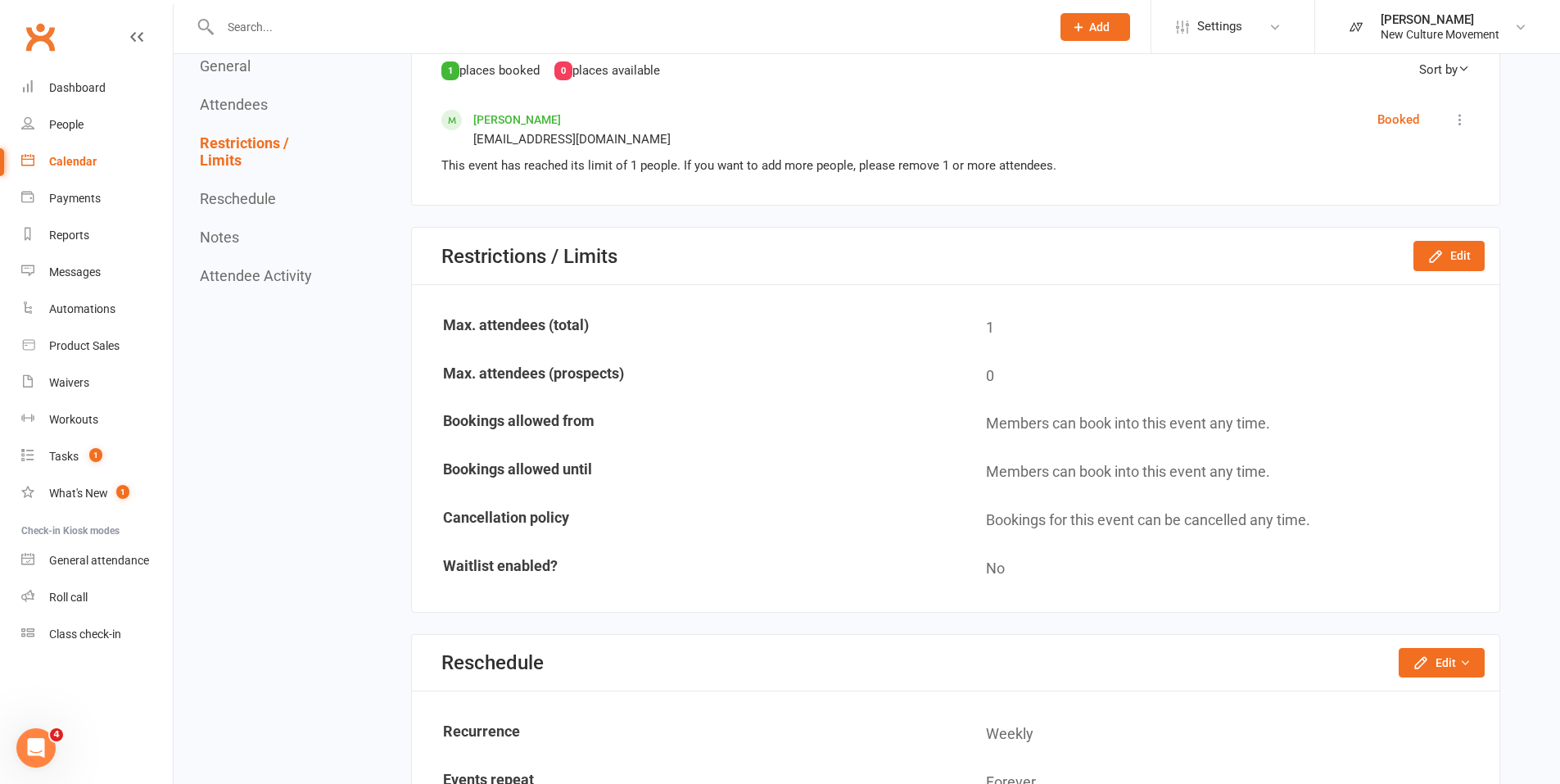
scroll to position [996, 0]
click at [1452, 247] on button "Edit" at bounding box center [1448, 256] width 71 height 30
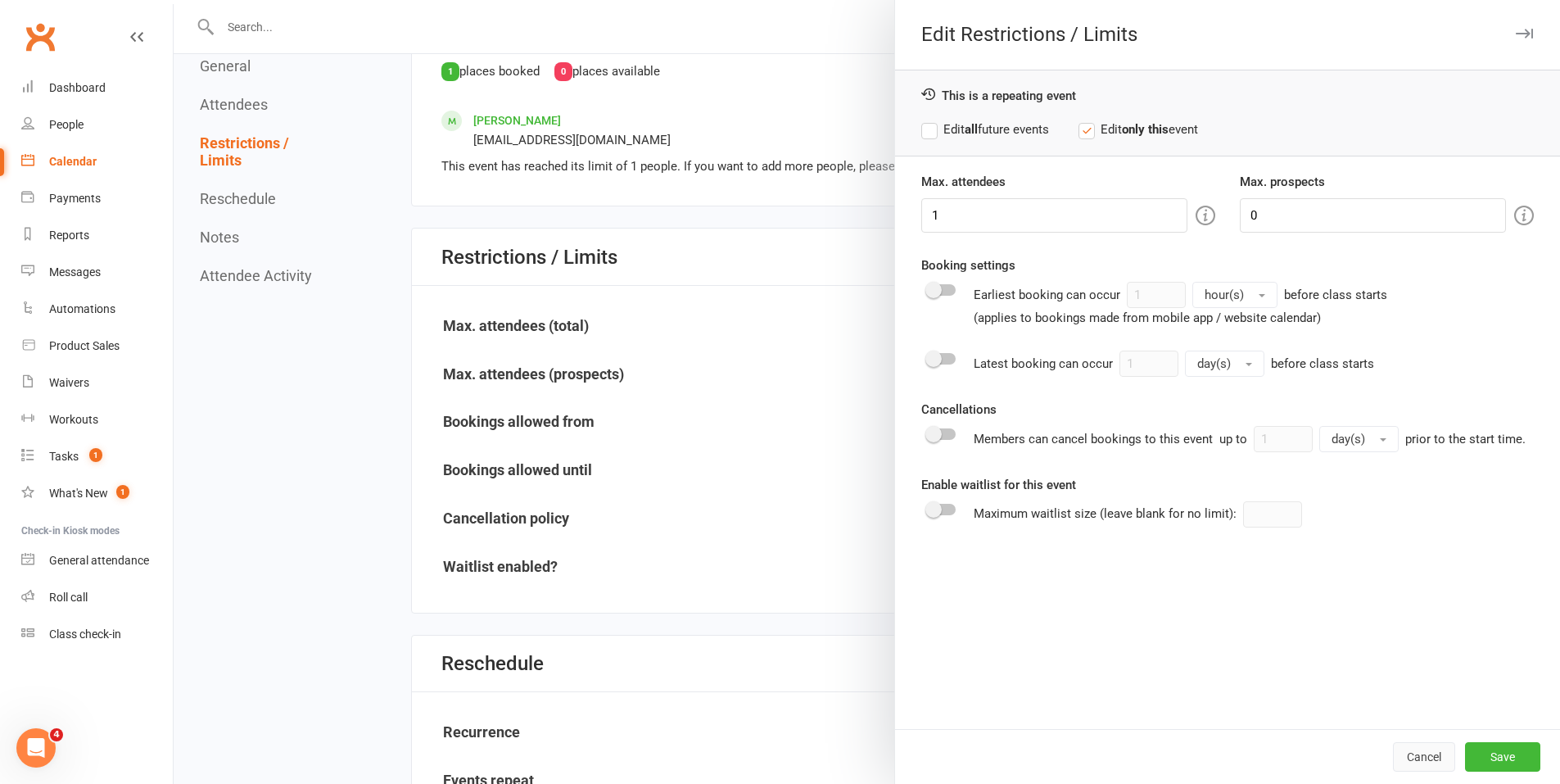
click at [1410, 755] on button "Cancel" at bounding box center [1423, 756] width 62 height 30
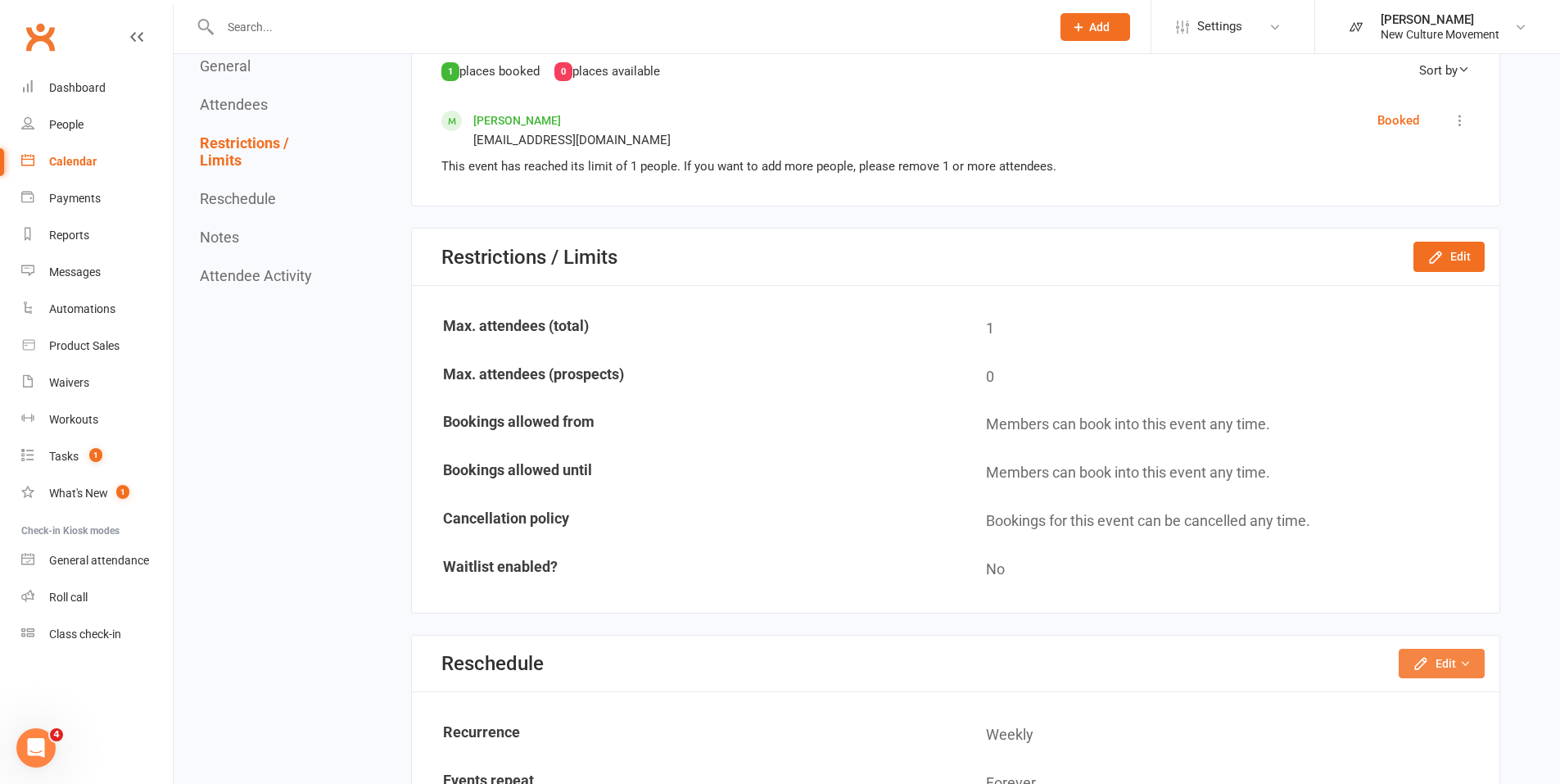
click at [1442, 660] on button "Edit" at bounding box center [1441, 663] width 86 height 30
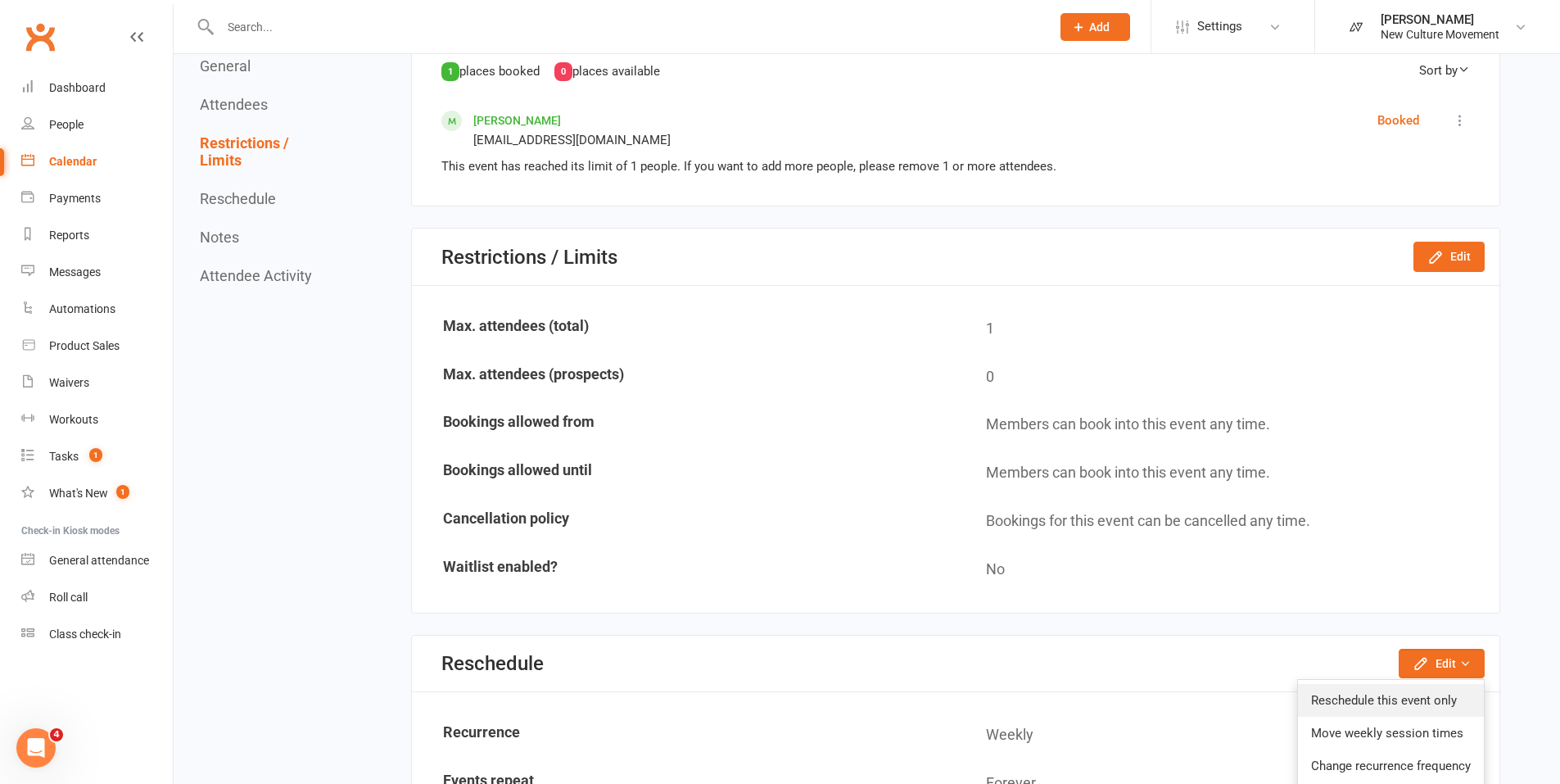
click at [1404, 704] on link "Reschedule this event only" at bounding box center [1391, 700] width 186 height 33
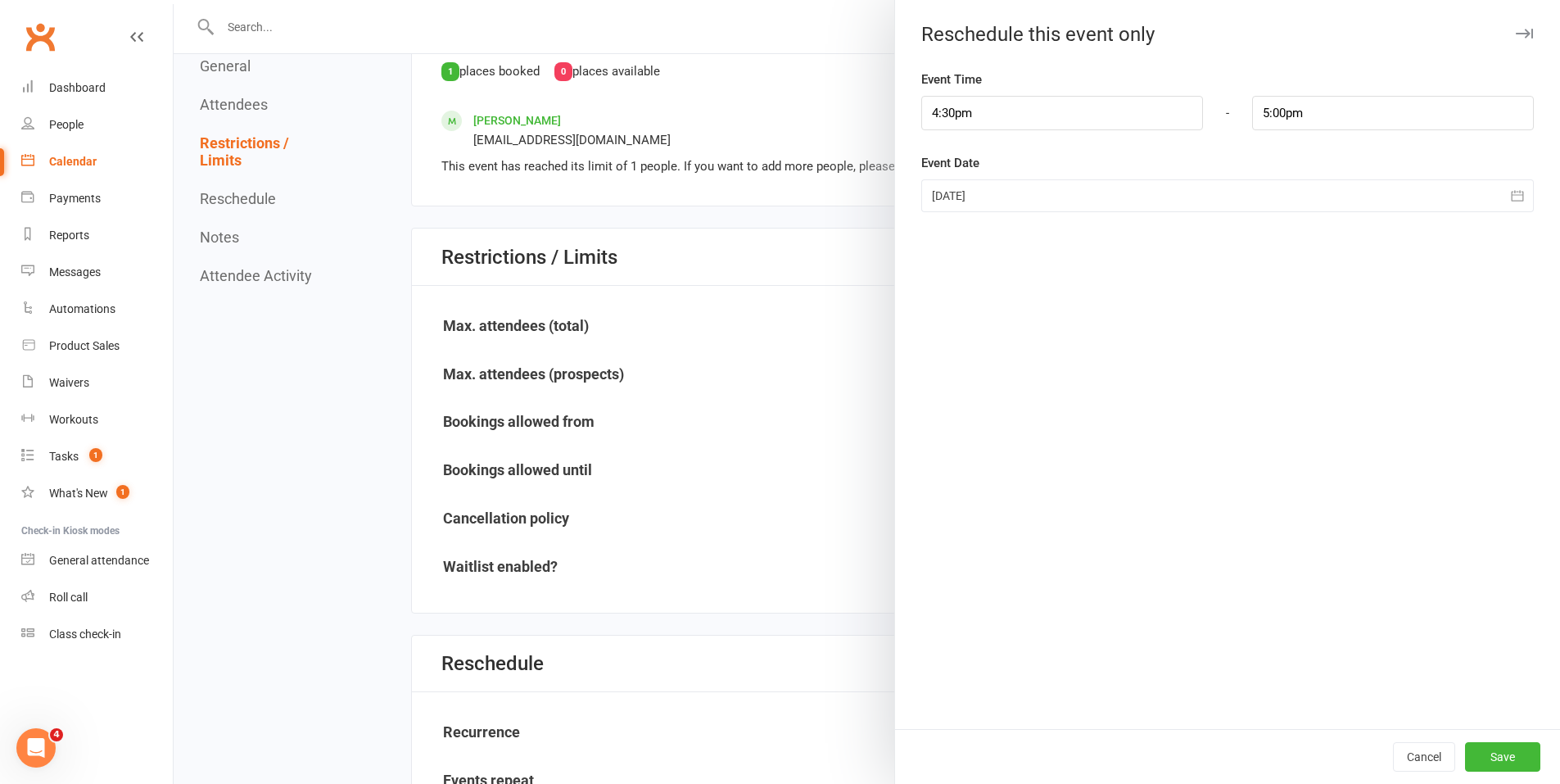
click at [1032, 192] on div at bounding box center [1228, 196] width 613 height 33
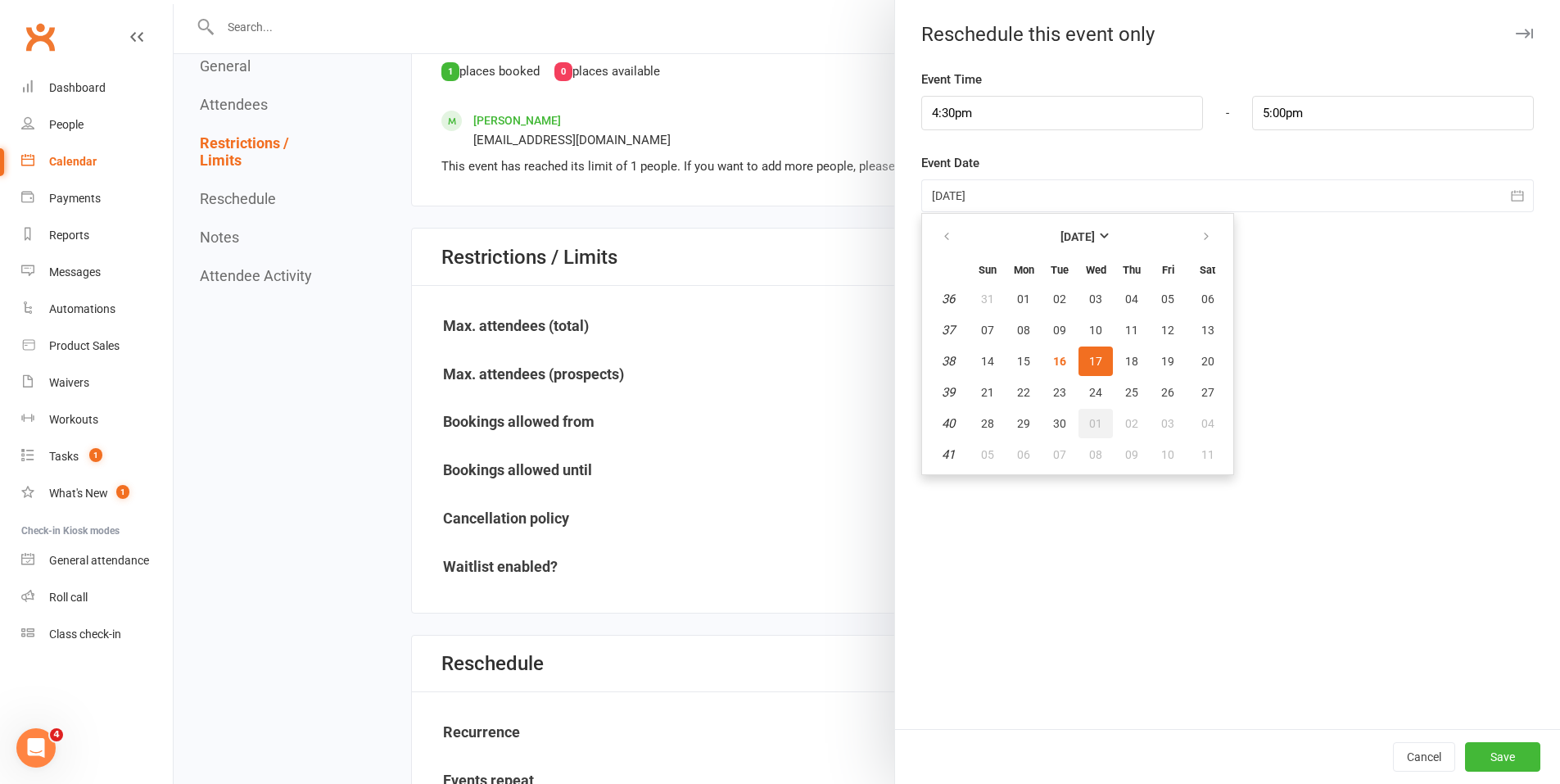
click at [1090, 420] on span "01" at bounding box center [1096, 423] width 13 height 13
type input "[DATE]"
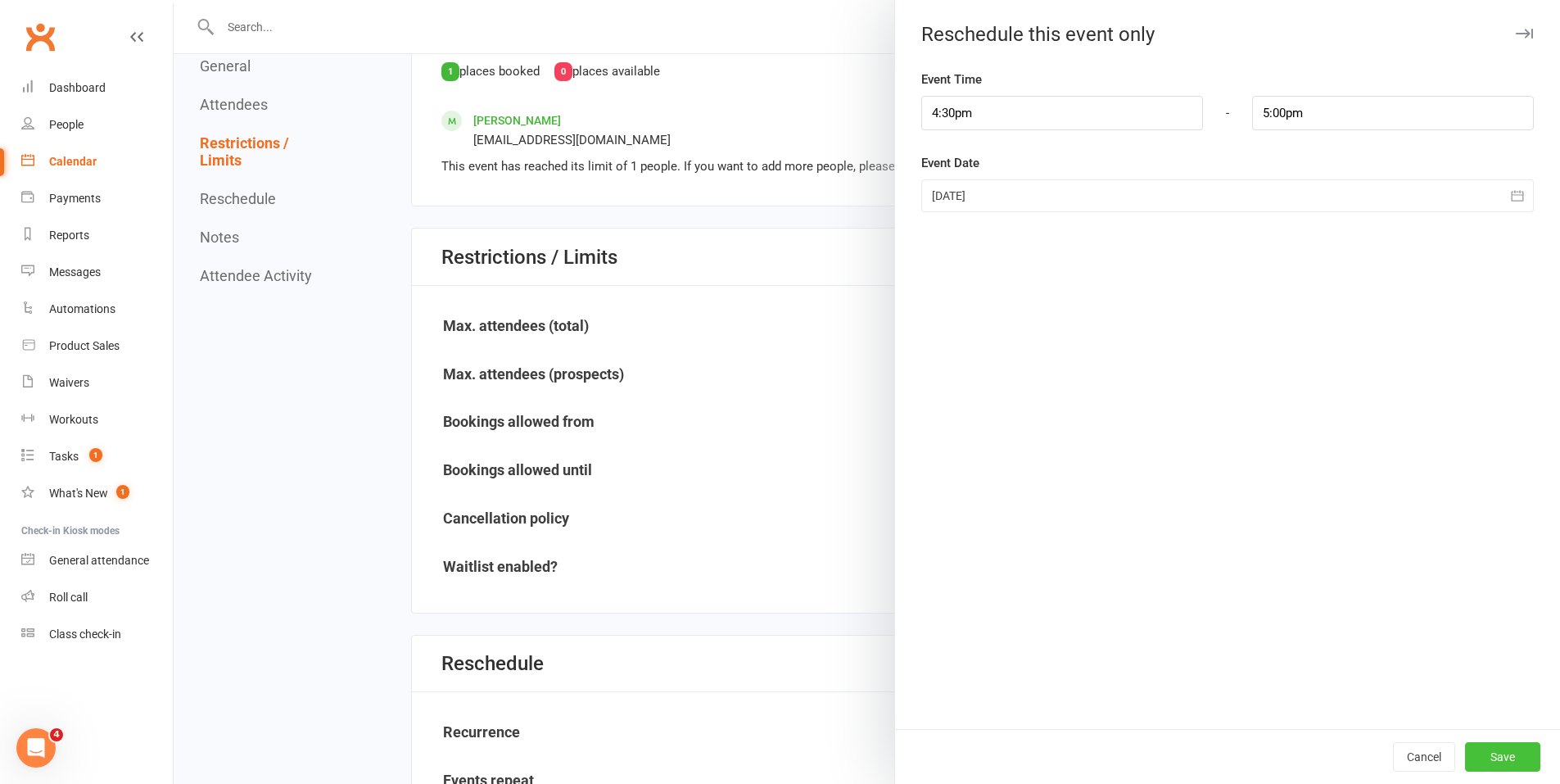
click at [1491, 759] on button "Save" at bounding box center [1503, 756] width 76 height 30
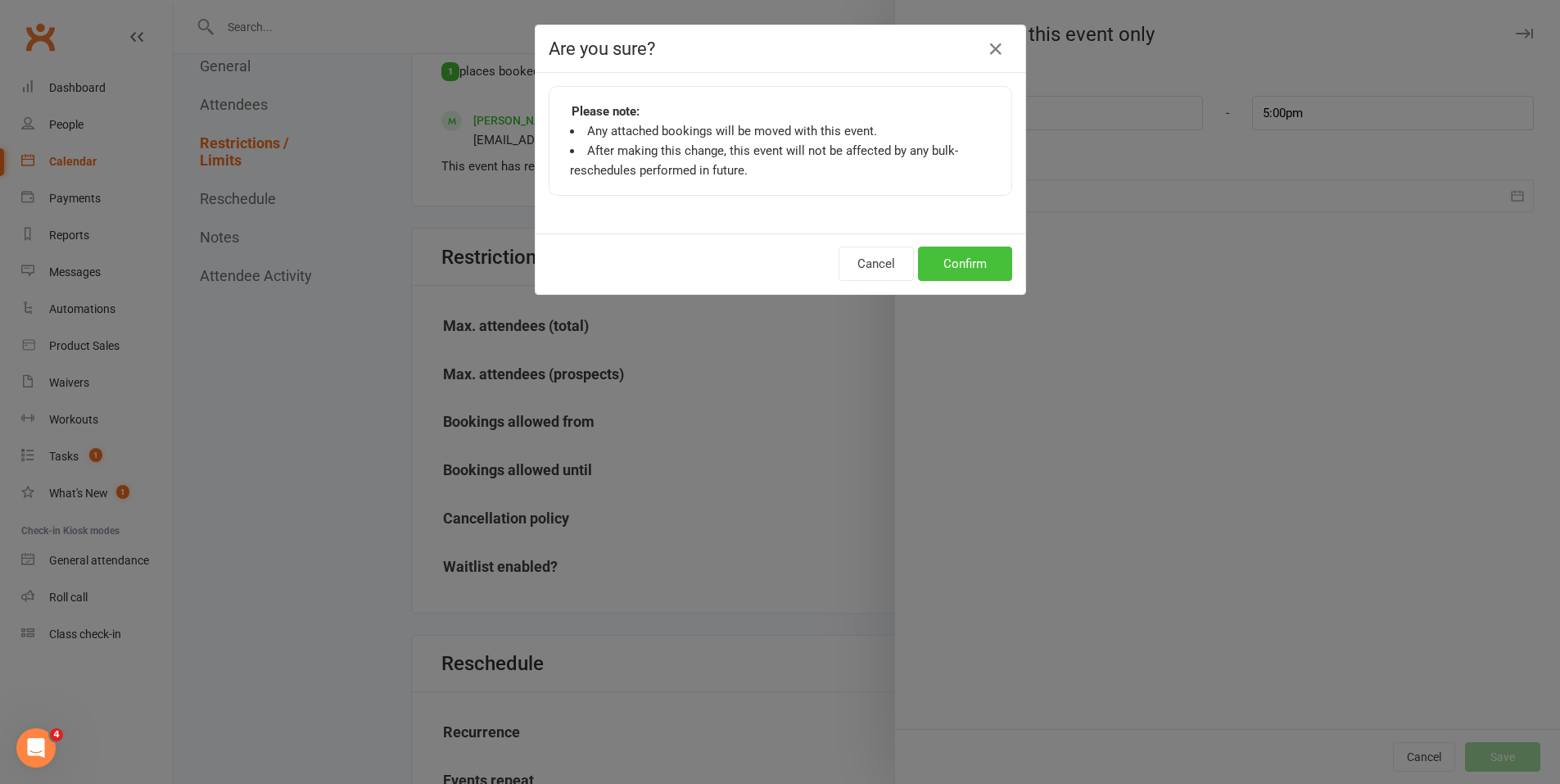
click at [964, 257] on button "Confirm" at bounding box center [965, 263] width 94 height 34
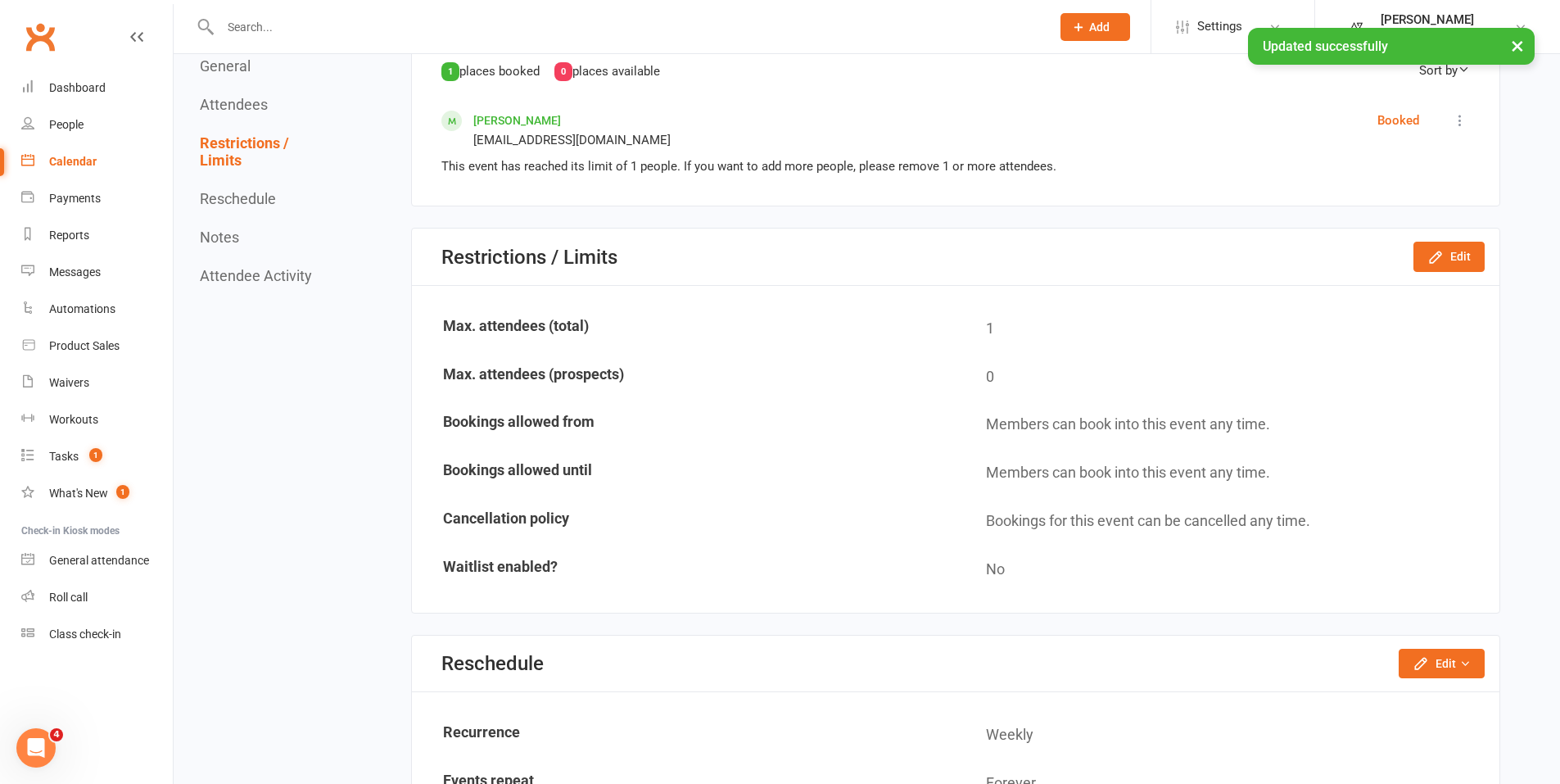
click at [77, 160] on div "Calendar" at bounding box center [72, 161] width 47 height 13
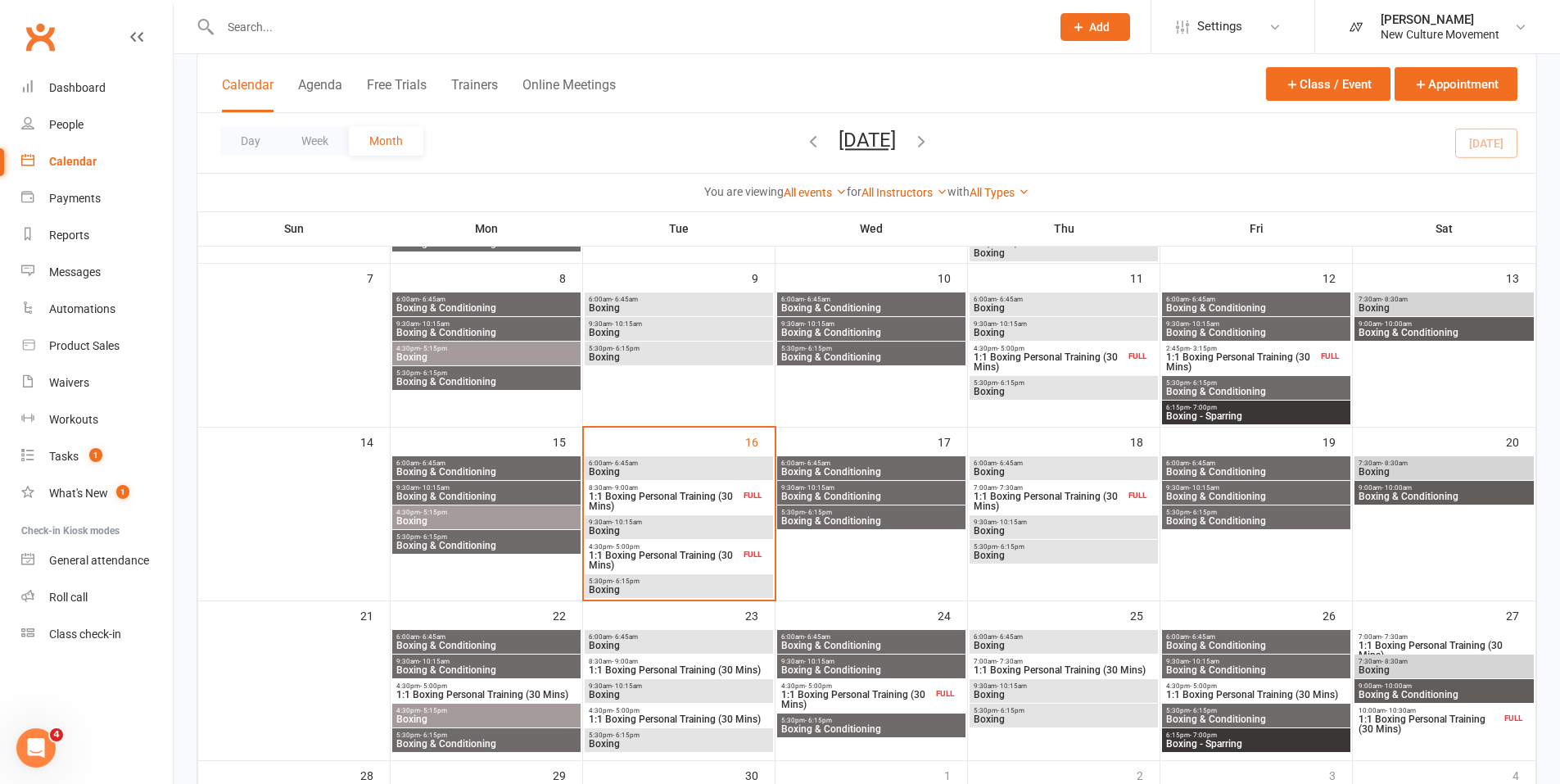
scroll to position [252, 0]
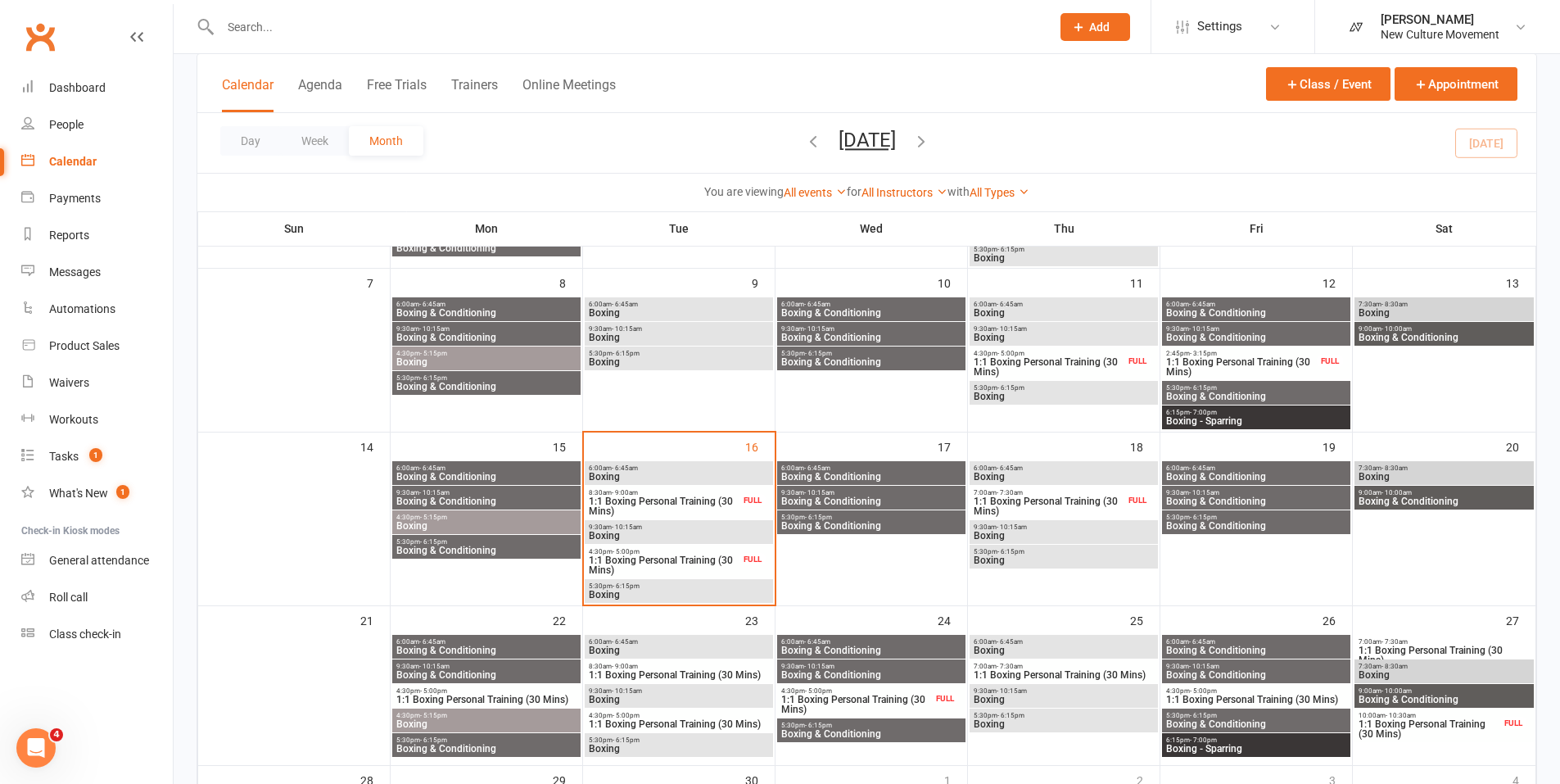
click at [730, 591] on span "Boxing" at bounding box center [678, 594] width 182 height 10
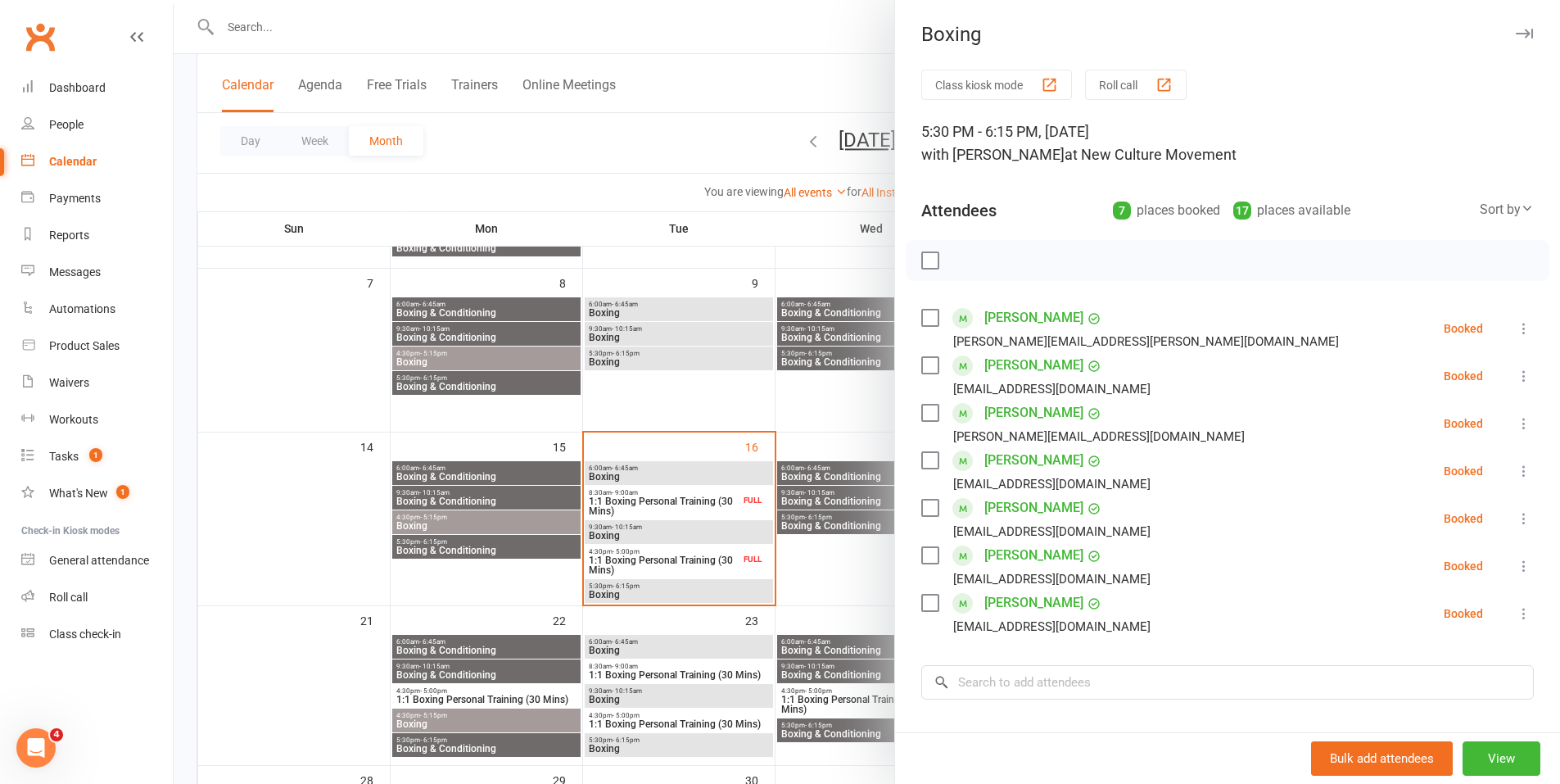
click at [663, 116] on div at bounding box center [866, 392] width 1387 height 784
